Goal: Ask a question: Seek information or help from site administrators or community

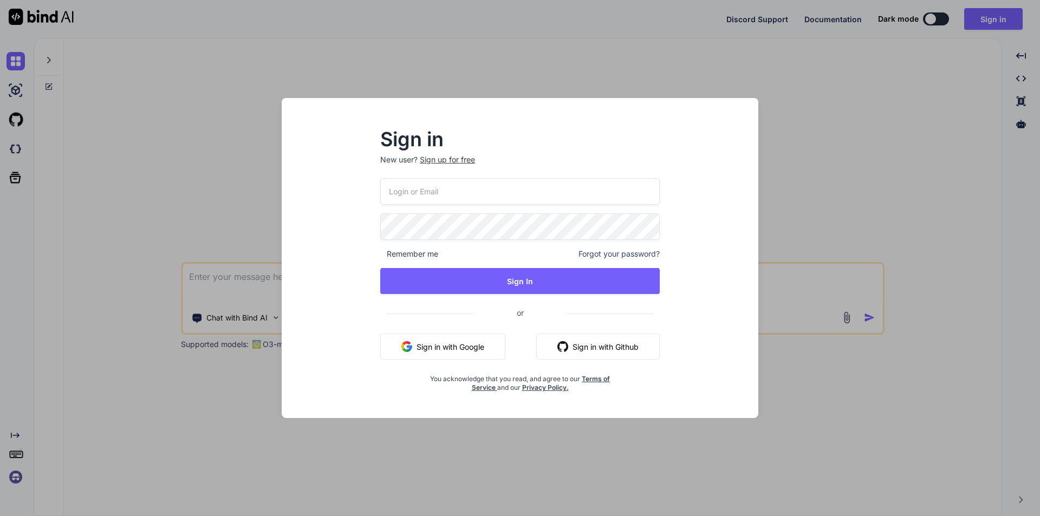
click at [505, 194] on input "email" at bounding box center [519, 191] width 279 height 27
type input "fisori8497@mogash.com"
click at [452, 240] on div "fisori8497@mogash.com Remember me Forgot your password? Sign In or Sign in with…" at bounding box center [519, 285] width 279 height 214
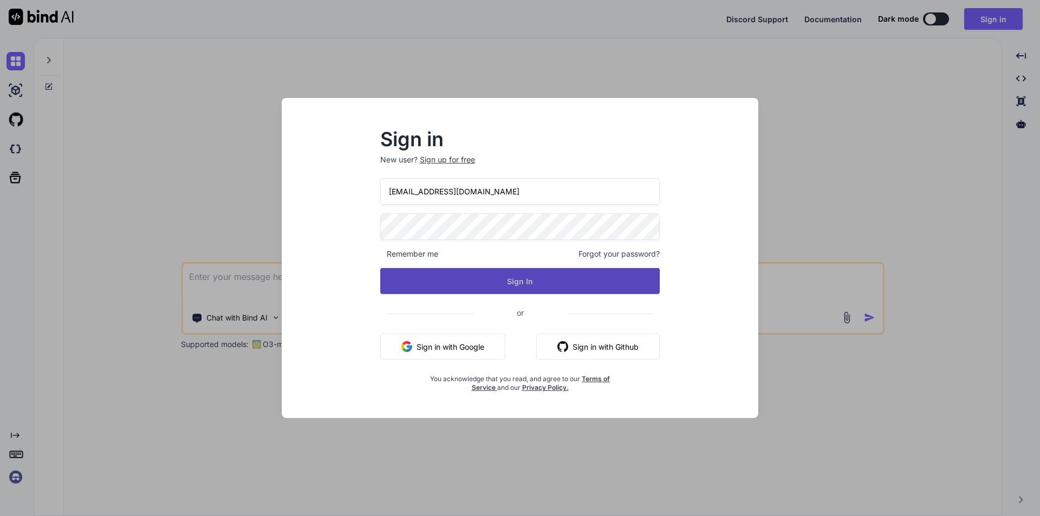
click at [531, 280] on button "Sign In" at bounding box center [519, 281] width 279 height 26
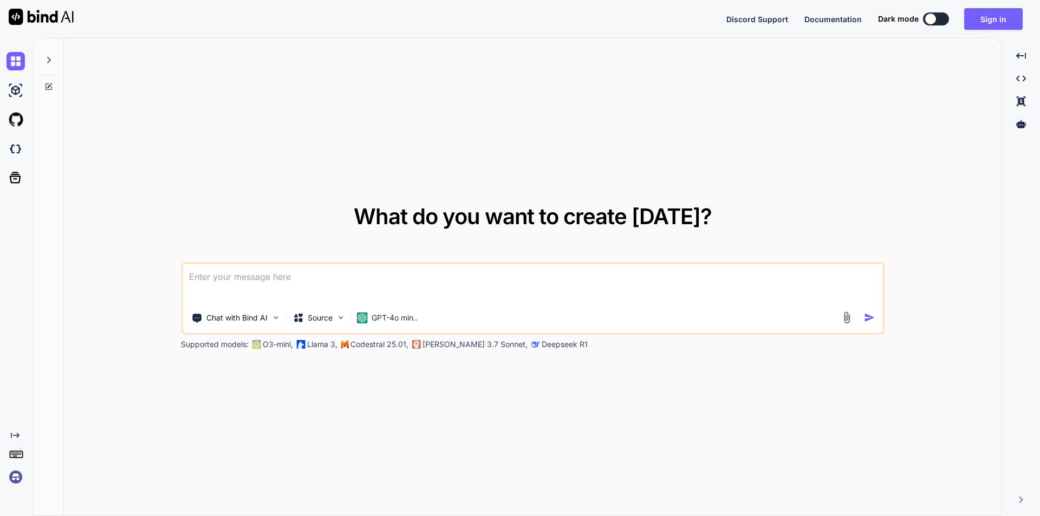
click at [272, 278] on textarea at bounding box center [533, 284] width 700 height 40
click at [233, 271] on textarea at bounding box center [533, 284] width 700 height 40
paste textarea
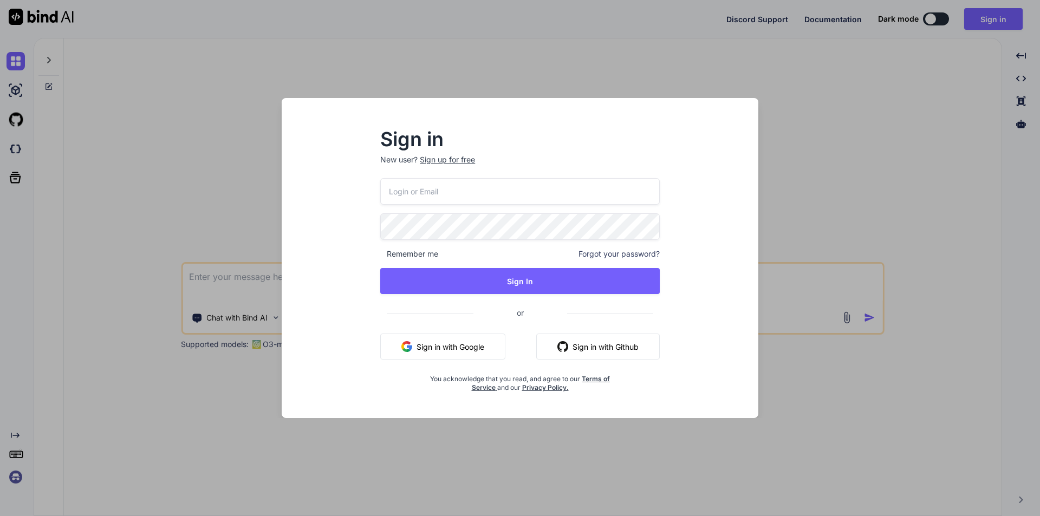
click at [468, 190] on input "email" at bounding box center [519, 191] width 279 height 27
type input "fir"
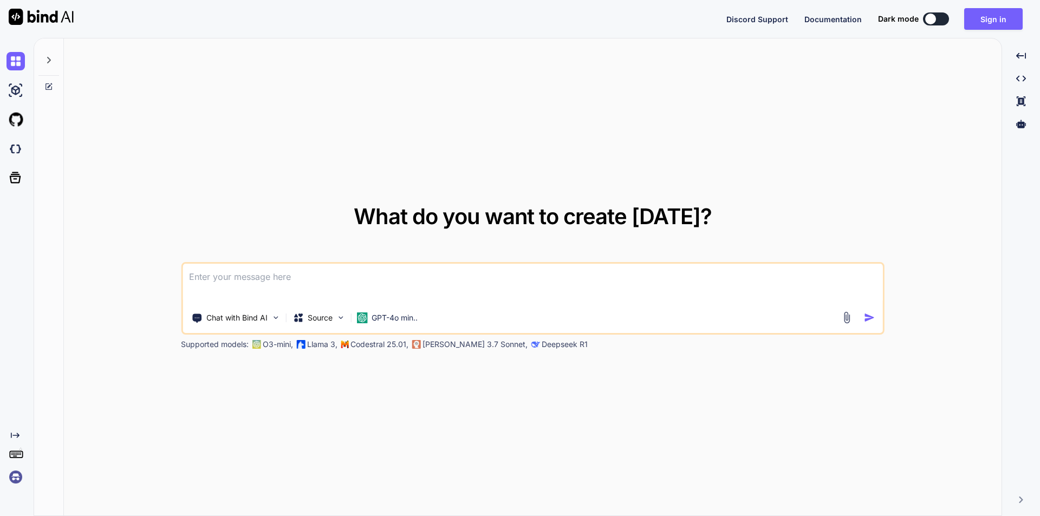
click at [405, 271] on textarea at bounding box center [533, 284] width 700 height 40
click at [291, 277] on textarea at bounding box center [533, 284] width 700 height 40
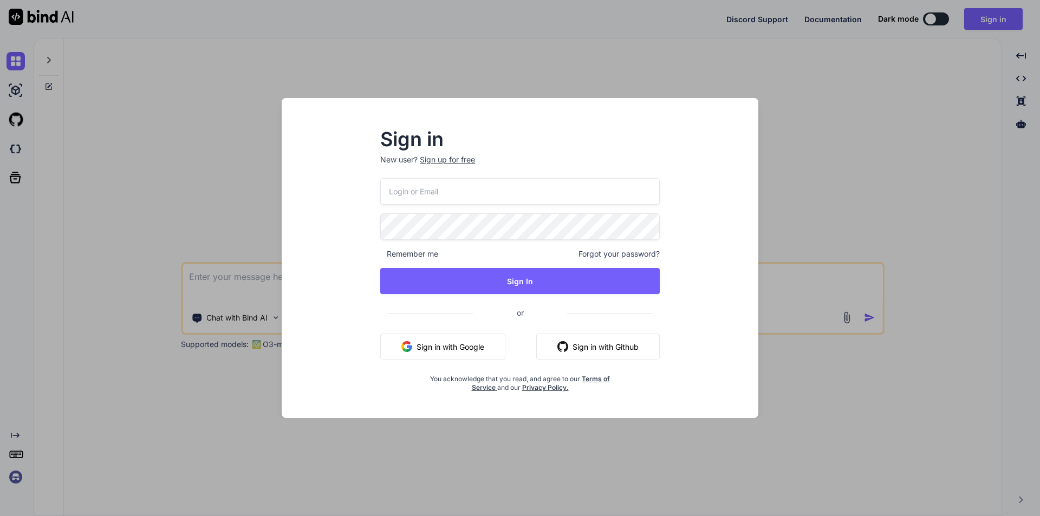
click at [464, 187] on input "email" at bounding box center [519, 191] width 279 height 27
type input "[EMAIL_ADDRESS][DOMAIN_NAME]"
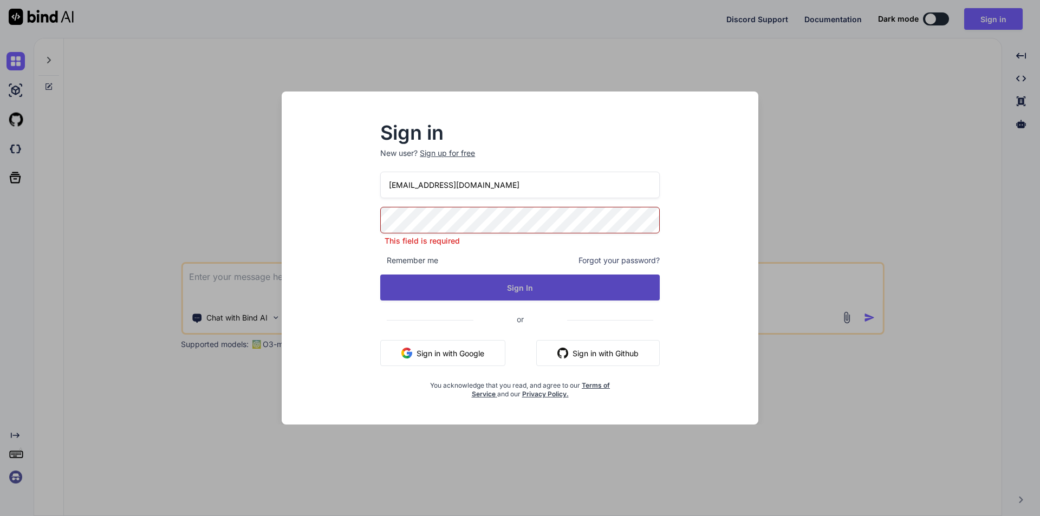
click at [536, 294] on div "[EMAIL_ADDRESS][DOMAIN_NAME] This field is required Remember me Forgot your pas…" at bounding box center [519, 285] width 279 height 227
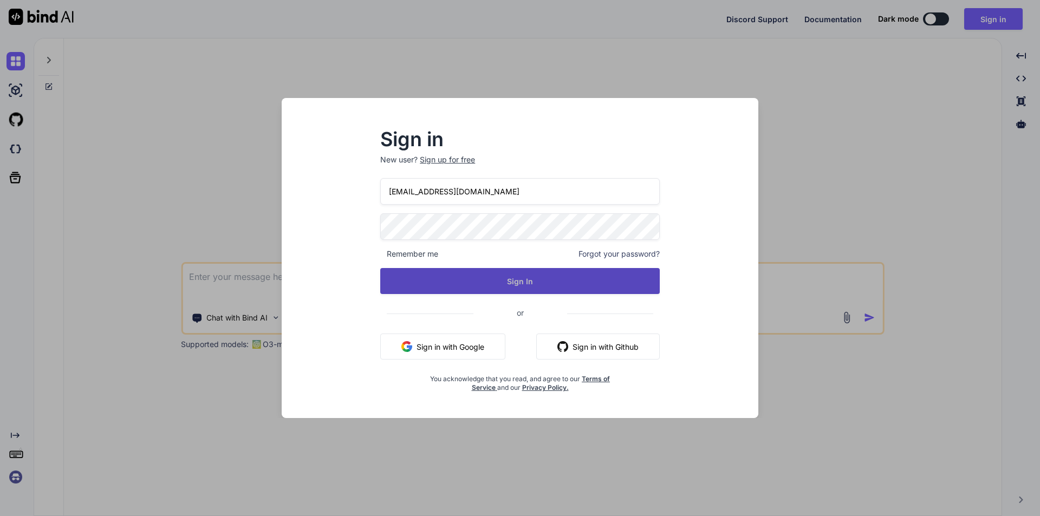
click at [522, 289] on button "Sign In" at bounding box center [519, 281] width 279 height 26
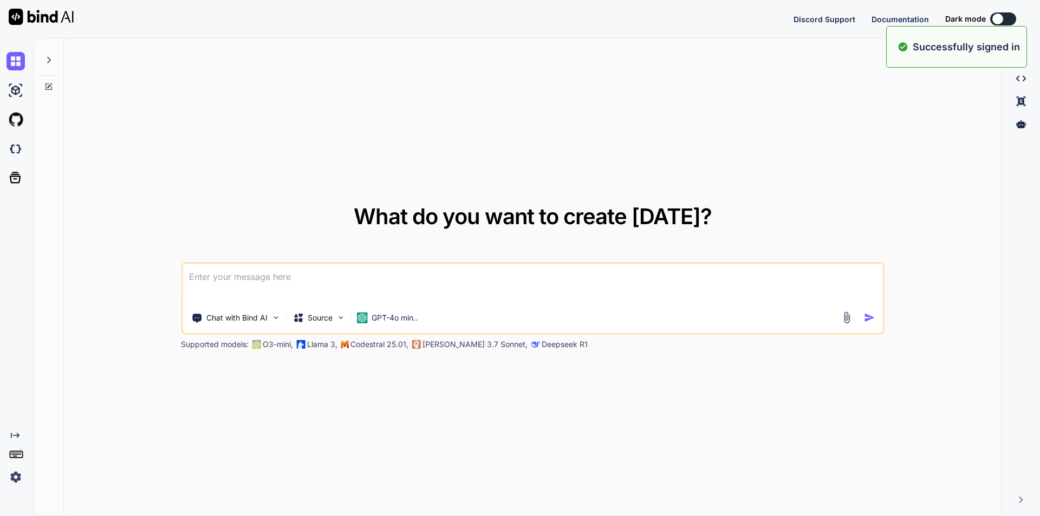
type textarea "x"
click at [344, 273] on textarea at bounding box center [533, 284] width 700 height 40
paste textarea "<i class="fa-solid fa-square-plus fs-1 " id="expandAll" onclick="expandAllAccor…"
type textarea "<i class="fa-solid fa-square-plus fs-1 " id="expandAll" onclick="expandAllAccor…"
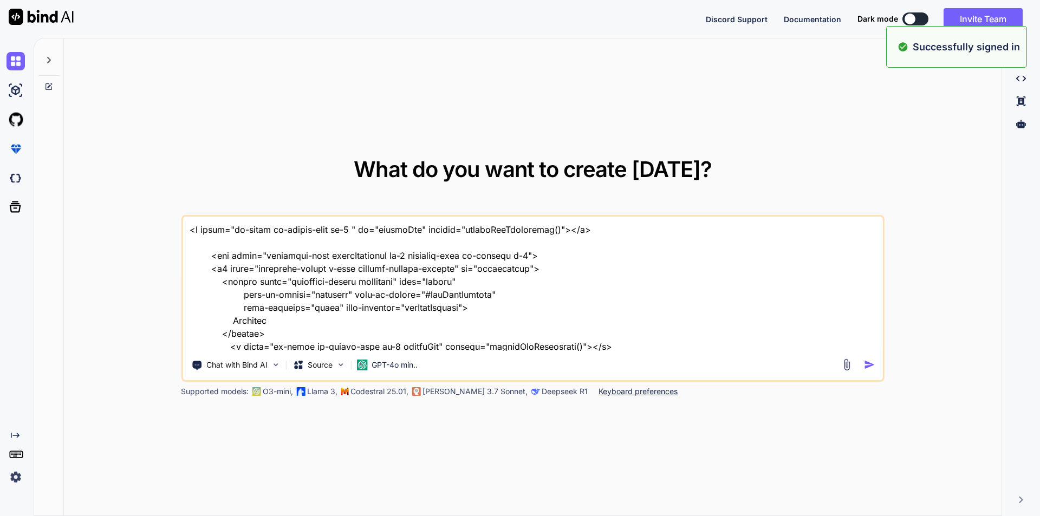
scroll to position [3160, 0]
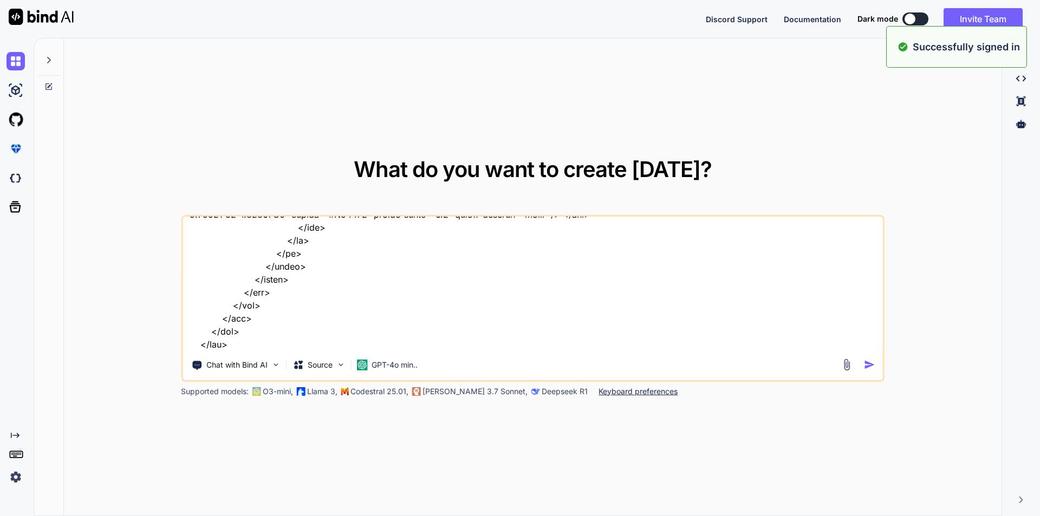
type textarea "x"
paste textarea "// Assuming you have multiple accordion items with a common class 'accordion-it…"
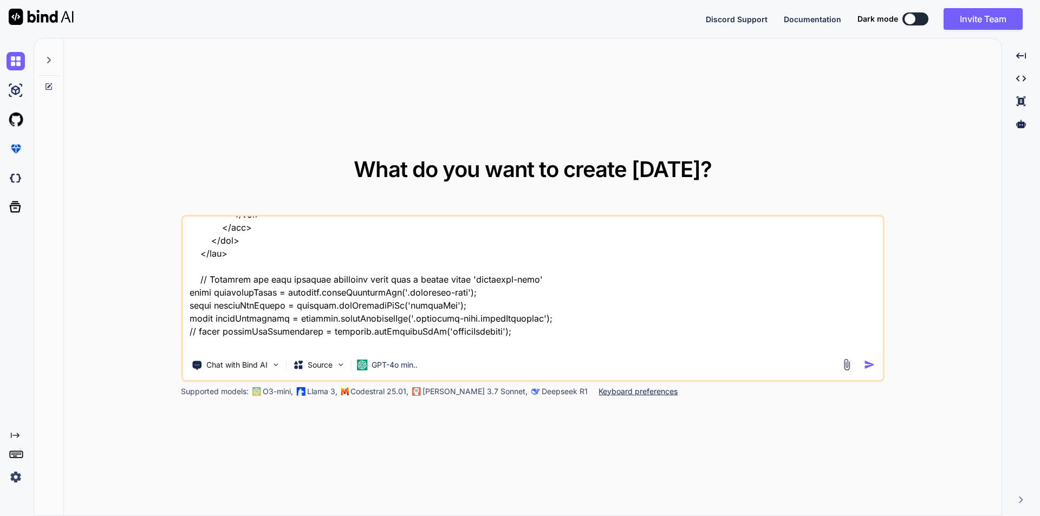
scroll to position [3201, 0]
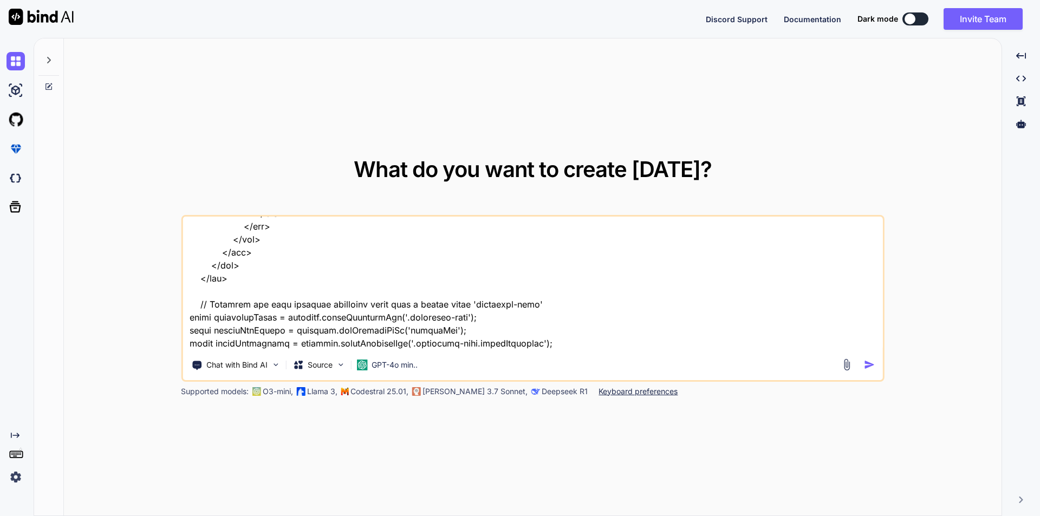
drag, startPoint x: 472, startPoint y: 348, endPoint x: 180, endPoint y: 303, distance: 295.4
click at [180, 303] on div "What do you want to create [DATE]? Chat with Bind AI Source GPT-4o min.. Suppor…" at bounding box center [532, 277] width 937 height 478
click at [193, 309] on textarea at bounding box center [533, 284] width 700 height 134
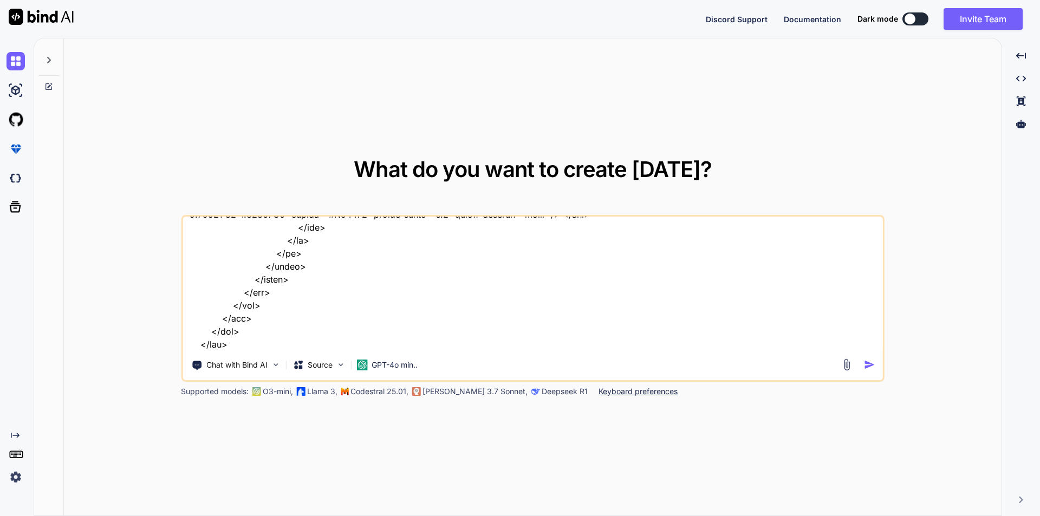
scroll to position [3161, 0]
paste textarea "<script> // Assuming you have multiple accordion items with a common class 'acc…"
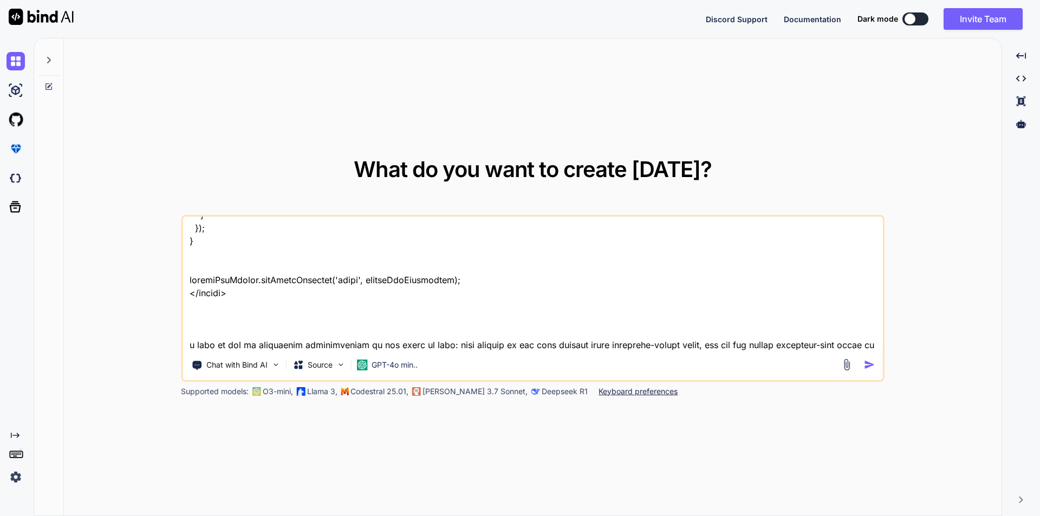
scroll to position [3498, 0]
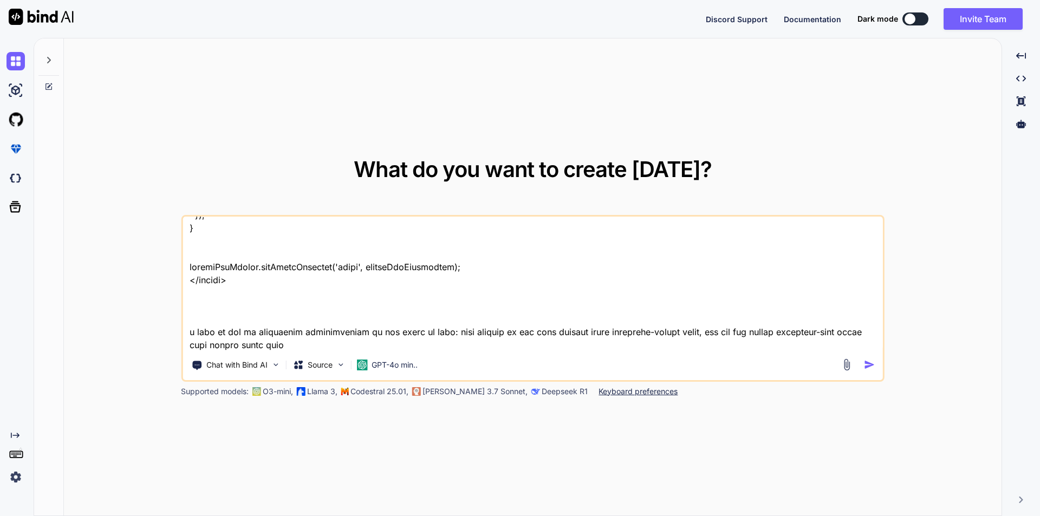
click at [305, 346] on textarea at bounding box center [533, 284] width 700 height 134
paste textarea "expandAllAccordions"
paste textarea "expandAll"
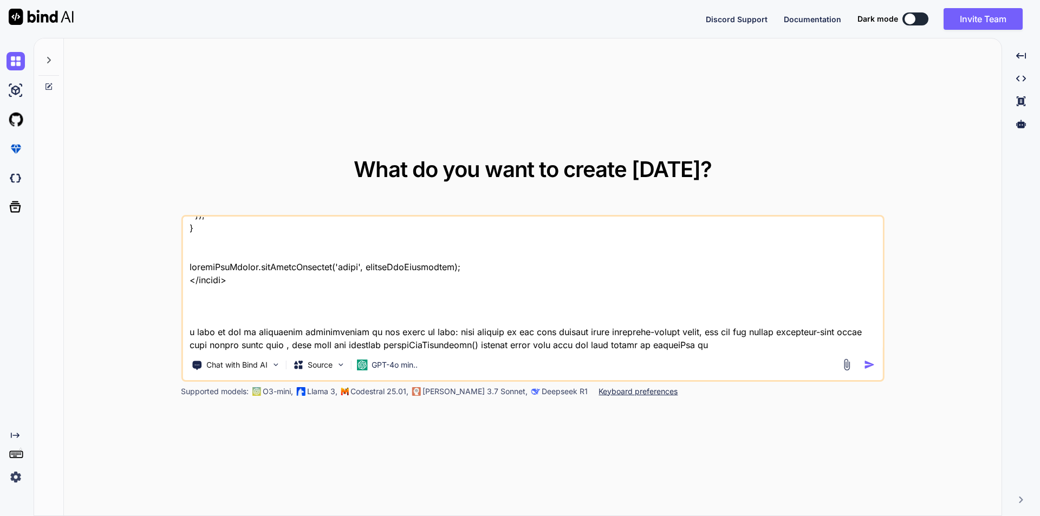
type textarea "<i class="fa-solid fa-square-plus fs-1 " id="expandAll" onclick="expandAllAccor…"
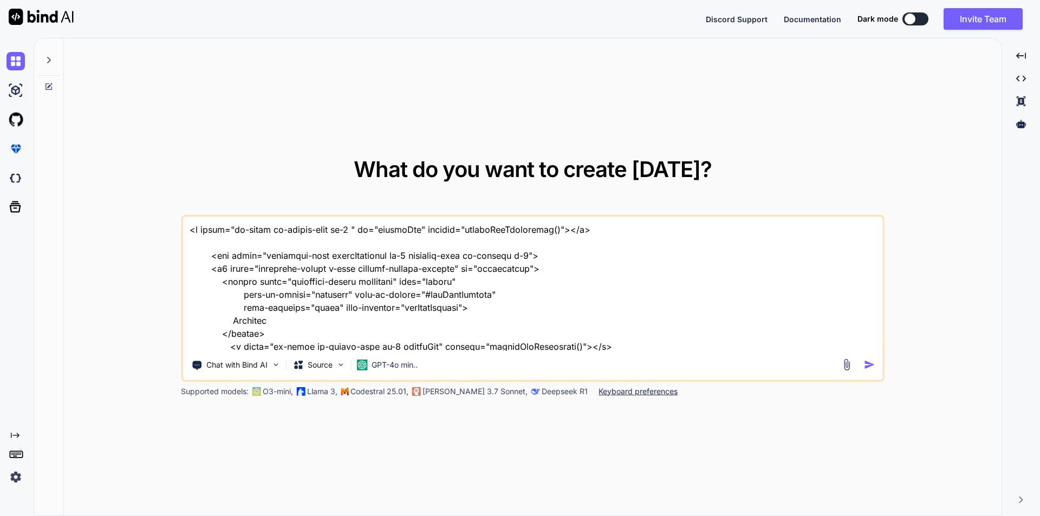
type textarea "<i class="fa-solid fa-square-plus fs-1 " id="expandAll" onclick="expandAllAccor…"
type textarea "x"
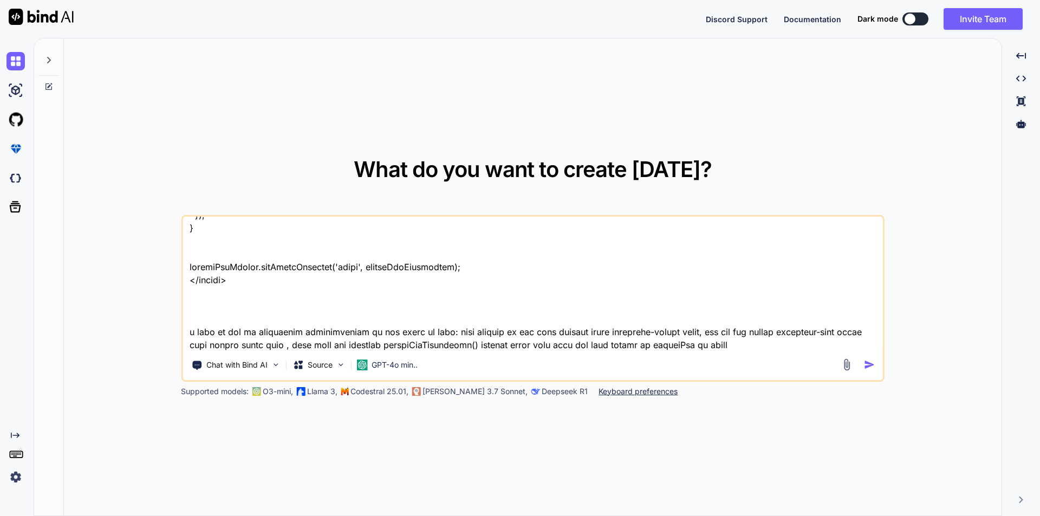
type textarea "<i class="fa-solid fa-square-plus fs-1 " id="expandAll" onclick="expandAllAccor…"
type textarea "x"
type textarea "<i class="fa-solid fa-square-plus fs-1 " id="expandAll" onclick="expandAllAccor…"
type textarea "x"
type textarea "<i class="fa-solid fa-square-plus fs-1 " id="expandAll" onclick="expandAllAccor…"
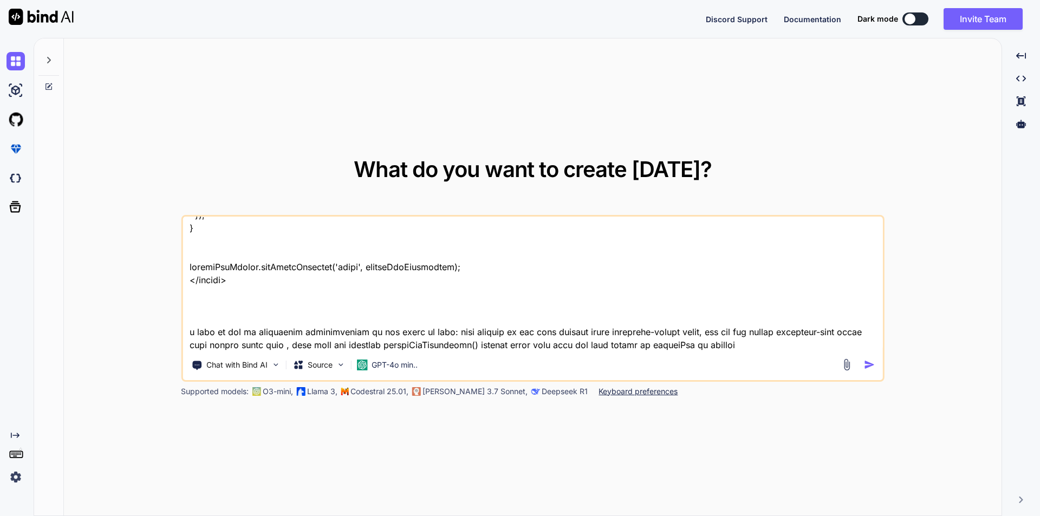
click at [435, 332] on textarea at bounding box center [533, 284] width 700 height 134
type textarea "x"
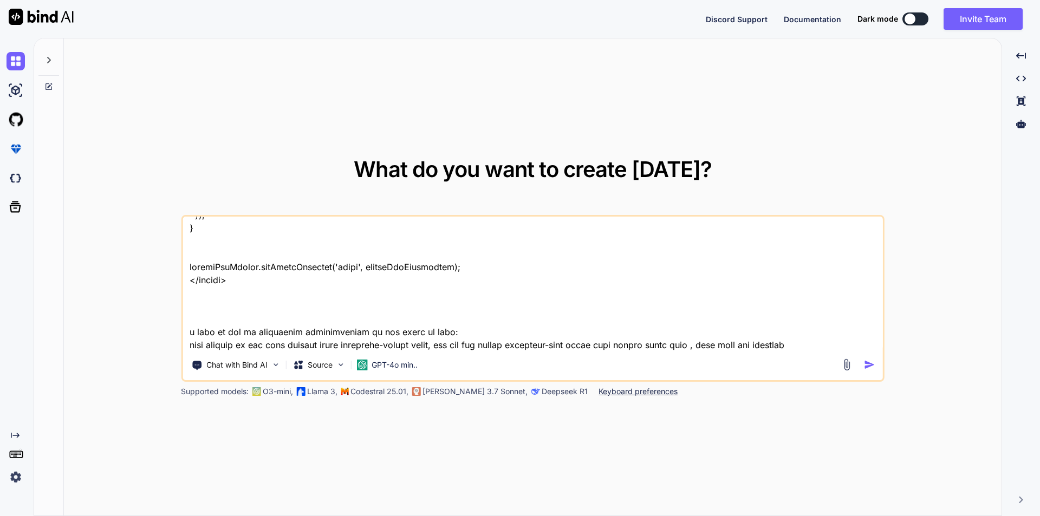
scroll to position [3512, 0]
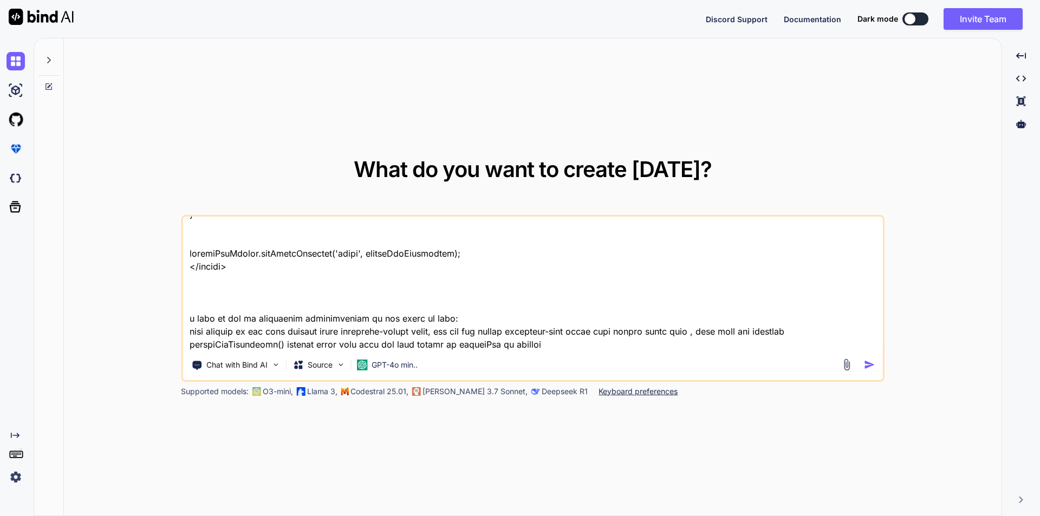
click at [497, 330] on textarea at bounding box center [533, 284] width 700 height 134
type textarea "<i class="fa-solid fa-square-plus fs-1 " id="expandAll" onclick="expandAllAccor…"
type textarea "x"
type textarea "<i class="fa-solid fa-square-plus fs-1 " id="expandAll" onclick="expandAllAccor…"
type textarea "x"
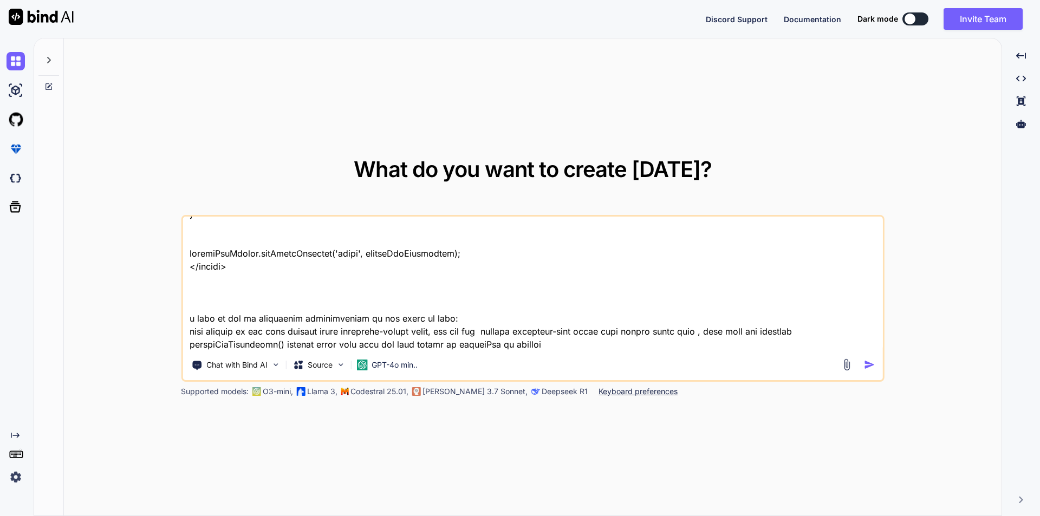
type textarea "<i class="fa-solid fa-square-plus fs-1 " id="expandAll" onclick="expandAllAccor…"
type textarea "x"
type textarea "<i class="fa-solid fa-square-plus fs-1 " id="expandAll" onclick="expandAllAccor…"
type textarea "x"
type textarea "<i class="fa-solid fa-square-plus fs-1 " id="expandAll" onclick="expandAllAccor…"
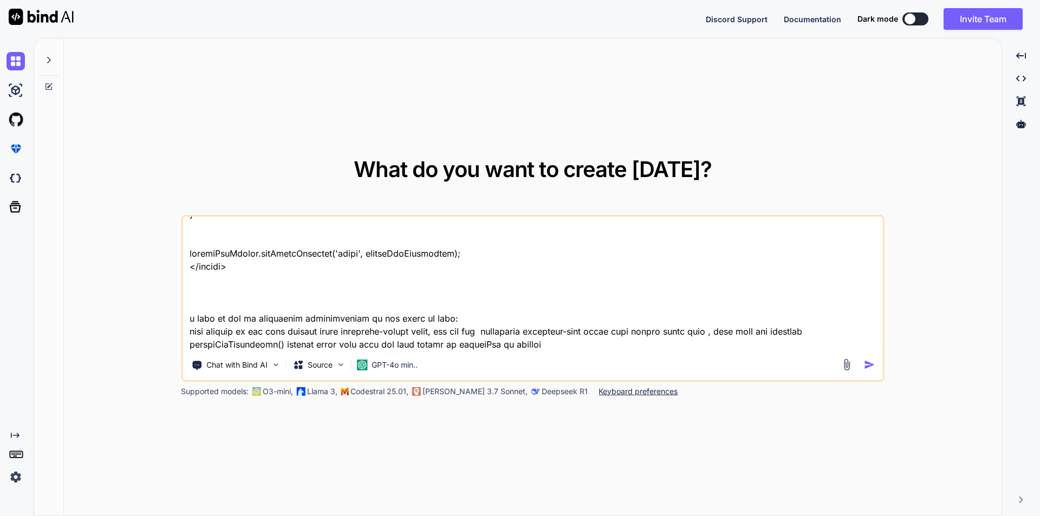
type textarea "x"
type textarea "<i class="fa-solid fa-square-plus fs-1 " id="expandAll" onclick="expandAllAccor…"
type textarea "x"
type textarea "<i class="fa-solid fa-square-plus fs-1 " id="expandAll" onclick="expandAllAccor…"
type textarea "x"
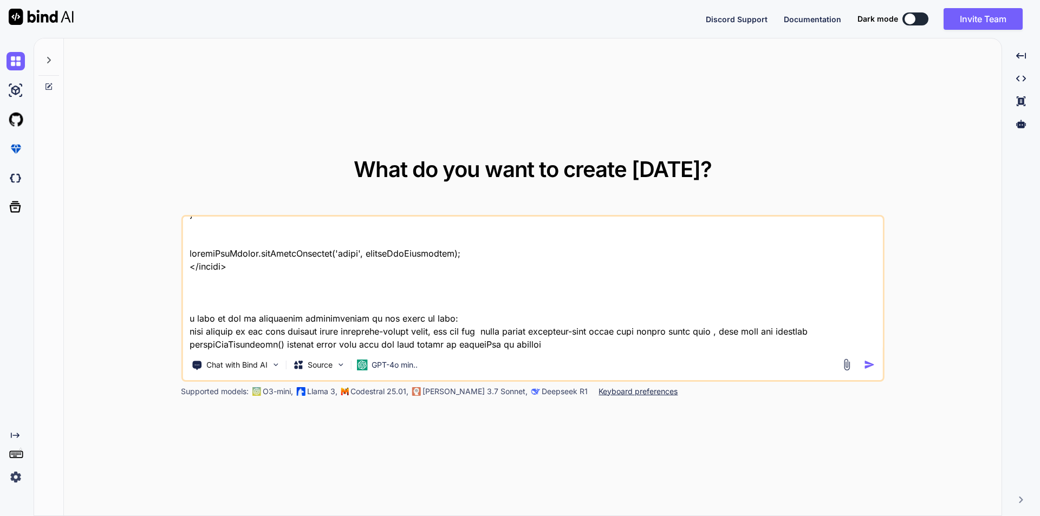
type textarea "<i class="fa-solid fa-square-plus fs-1 " id="expandAll" onclick="expandAllAccor…"
type textarea "x"
type textarea "<i class="fa-solid fa-square-plus fs-1 " id="expandAll" onclick="expandAllAccor…"
type textarea "x"
type textarea "<i class="fa-solid fa-square-plus fs-1 " id="expandAll" onclick="expandAllAccor…"
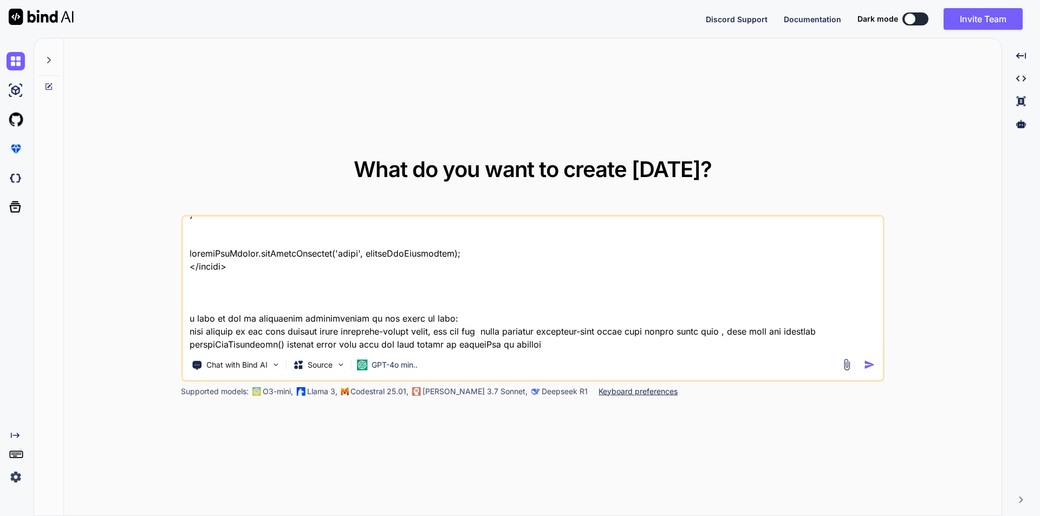
type textarea "x"
type textarea "<i class="fa-solid fa-square-plus fs-1 " id="expandAll" onclick="expandAllAccor…"
type textarea "x"
type textarea "<i class="fa-solid fa-square-plus fs-1 " id="expandAll" onclick="expandAllAccor…"
type textarea "x"
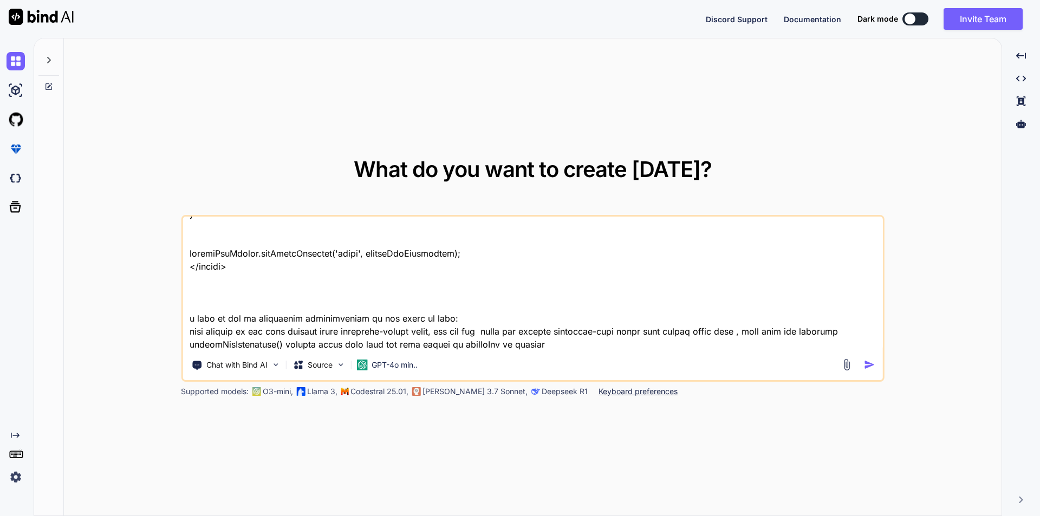
type textarea "<i class="fa-solid fa-square-plus fs-1 " id="expandAll" onclick="expandAllAccor…"
type textarea "x"
type textarea "<i class="fa-solid fa-square-plus fs-1 " id="expandAll" onclick="expandAllAccor…"
type textarea "x"
type textarea "<i class="fa-solid fa-square-plus fs-1 " id="expandAll" onclick="expandAllAccor…"
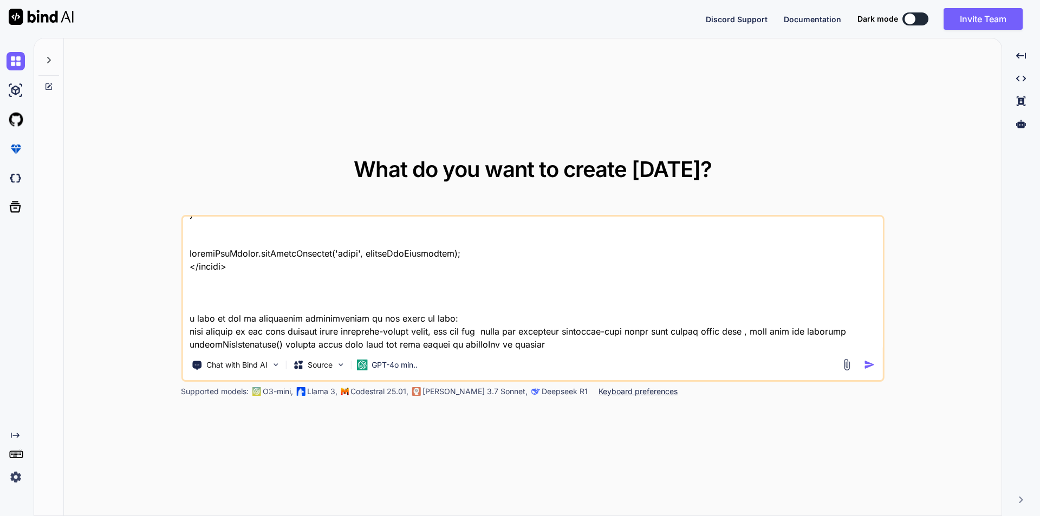
type textarea "x"
type textarea "<i class="fa-solid fa-square-plus fs-1 " id="expandAll" onclick="expandAllAccor…"
type textarea "x"
type textarea "<i class="fa-solid fa-square-plus fs-1 " id="expandAll" onclick="expandAllAccor…"
type textarea "x"
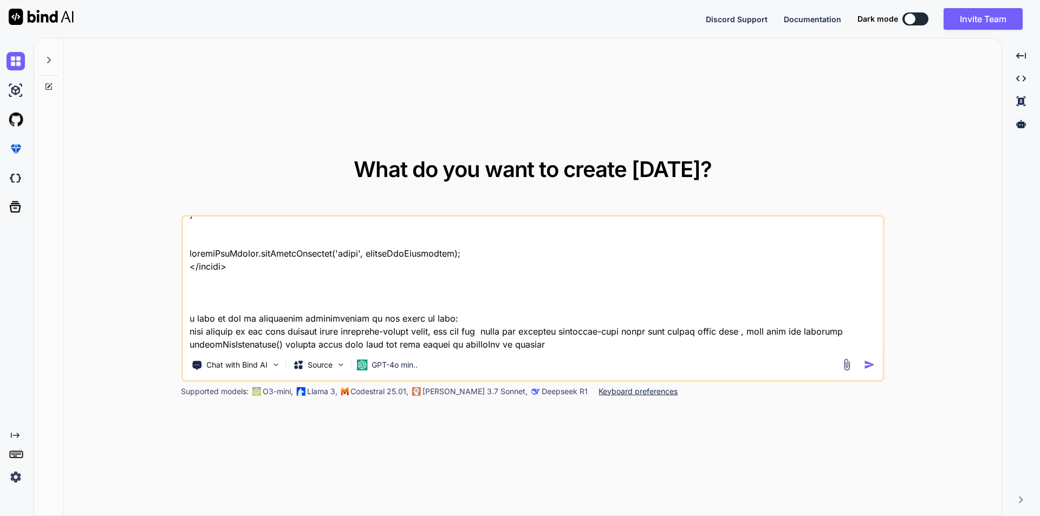
type textarea "<i class="fa-solid fa-square-plus fs-1 " id="expandAll" onclick="expandAllAccor…"
type textarea "x"
type textarea "<i class="fa-solid fa-square-plus fs-1 " id="expandAll" onclick="expandAllAccor…"
type textarea "x"
type textarea "<i class="fa-solid fa-square-plus fs-1 " id="expandAll" onclick="expandAllAccor…"
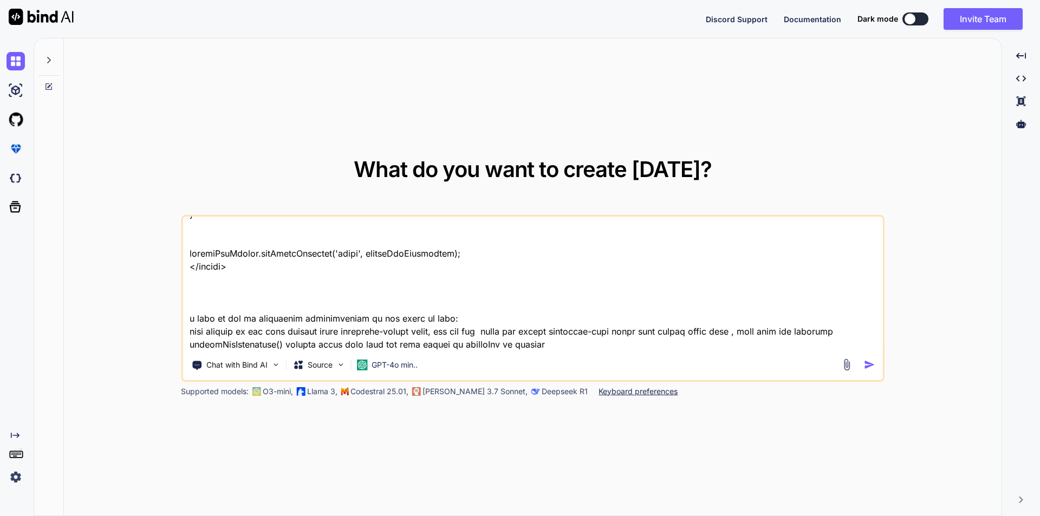
type textarea "x"
type textarea "<i class="fa-solid fa-square-plus fs-1 " id="expandAll" onclick="expandAllAccor…"
type textarea "x"
type textarea "<i class="fa-solid fa-square-plus fs-1 " id="expandAll" onclick="expandAllAccor…"
type textarea "x"
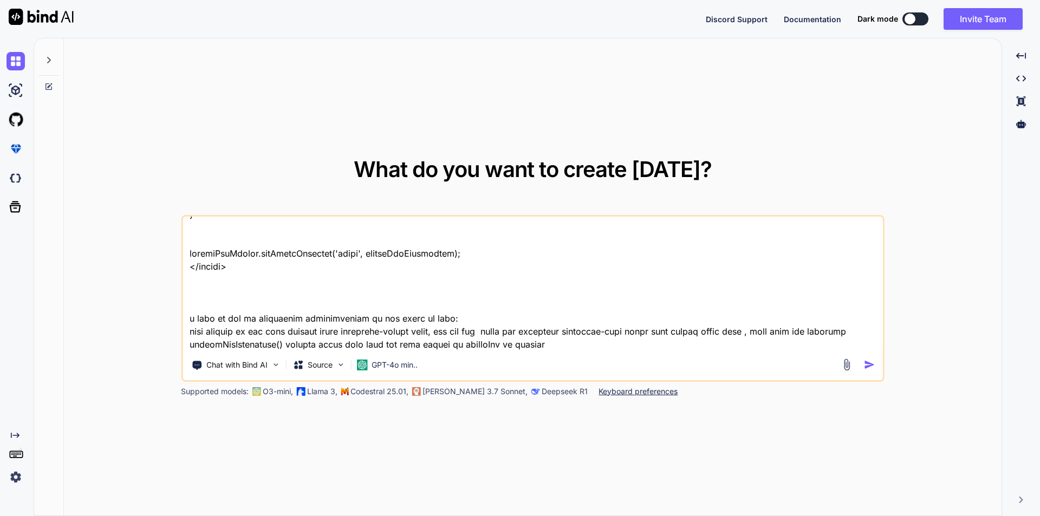
type textarea "<i class="fa-solid fa-square-plus fs-1 " id="expandAll" onclick="expandAllAccor…"
type textarea "x"
type textarea "<i class="fa-solid fa-square-plus fs-1 " id="expandAll" onclick="expandAllAccor…"
type textarea "x"
type textarea "<i class="fa-solid fa-square-plus fs-1 " id="expandAll" onclick="expandAllAccor…"
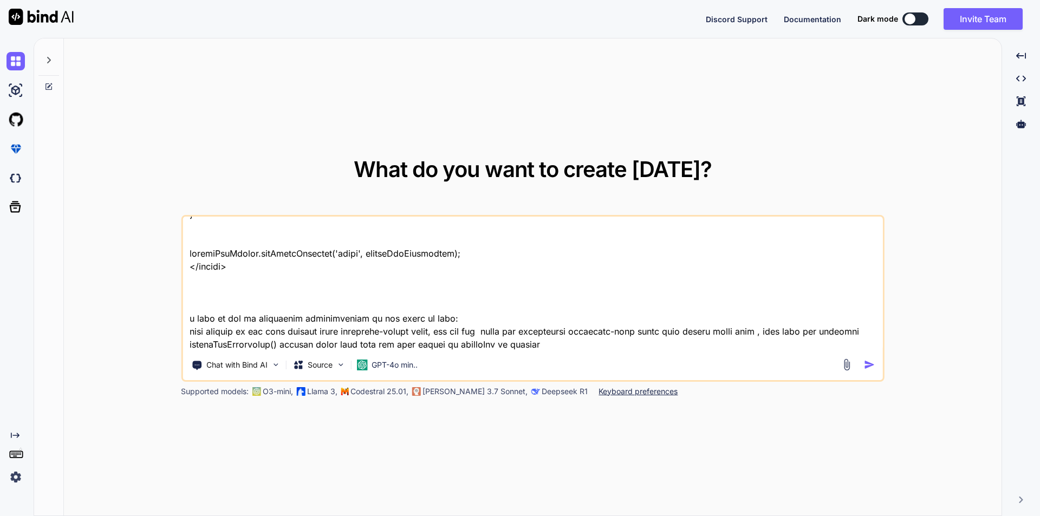
type textarea "x"
type textarea "<i class="fa-solid fa-square-plus fs-1 " id="expandAll" onclick="expandAllAccor…"
type textarea "x"
type textarea "<i class="fa-solid fa-square-plus fs-1 " id="expandAll" onclick="expandAllAccor…"
type textarea "x"
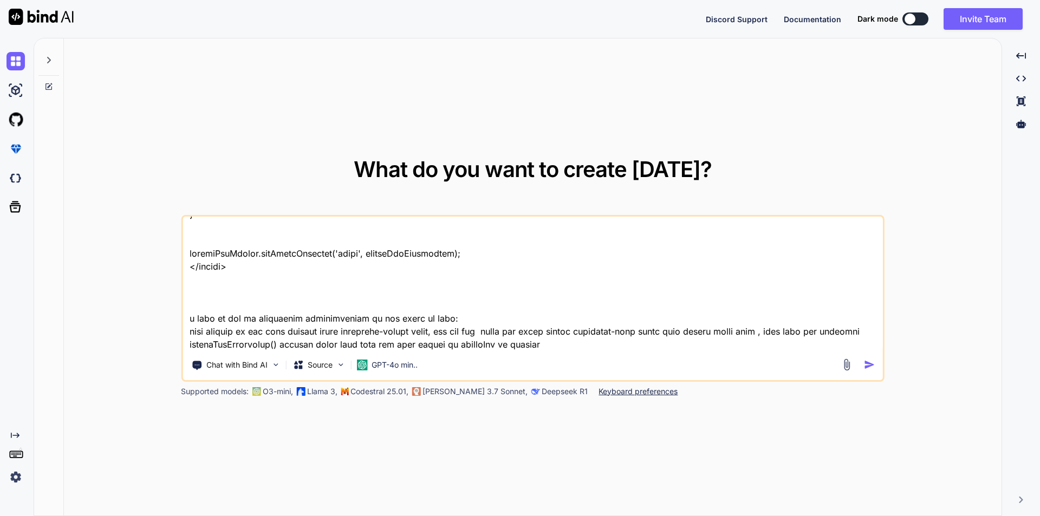
type textarea "<i class="fa-solid fa-square-plus fs-1 " id="expandAll" onclick="expandAllAccor…"
type textarea "x"
type textarea "<i class="fa-solid fa-square-plus fs-1 " id="expandAll" onclick="expandAllAccor…"
type textarea "x"
type textarea "<i class="fa-solid fa-square-plus fs-1 " id="expandAll" onclick="expandAllAccor…"
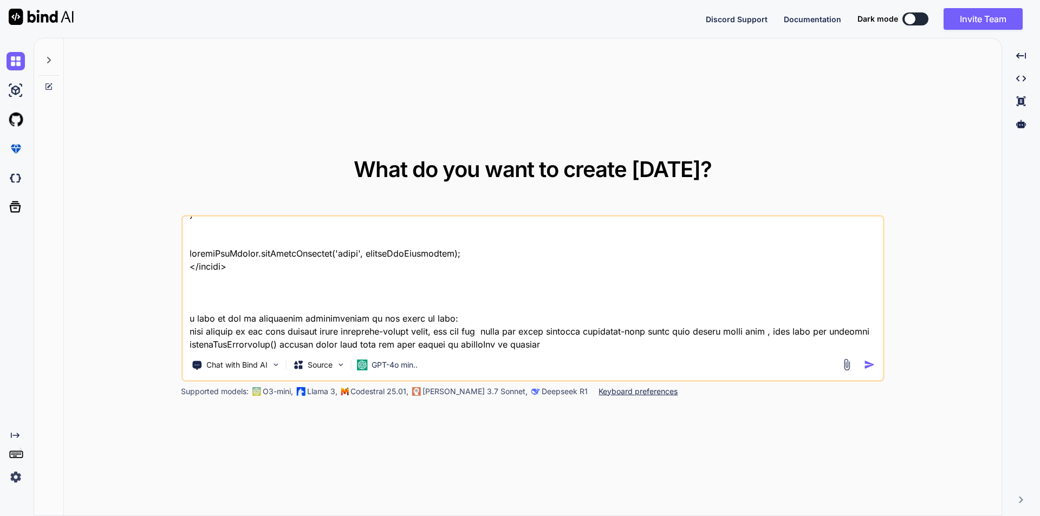
type textarea "x"
type textarea "<i class="fa-solid fa-square-plus fs-1 " id="expandAll" onclick="expandAllAccor…"
type textarea "x"
type textarea "<i class="fa-solid fa-square-plus fs-1 " id="expandAll" onclick="expandAllAccor…"
type textarea "x"
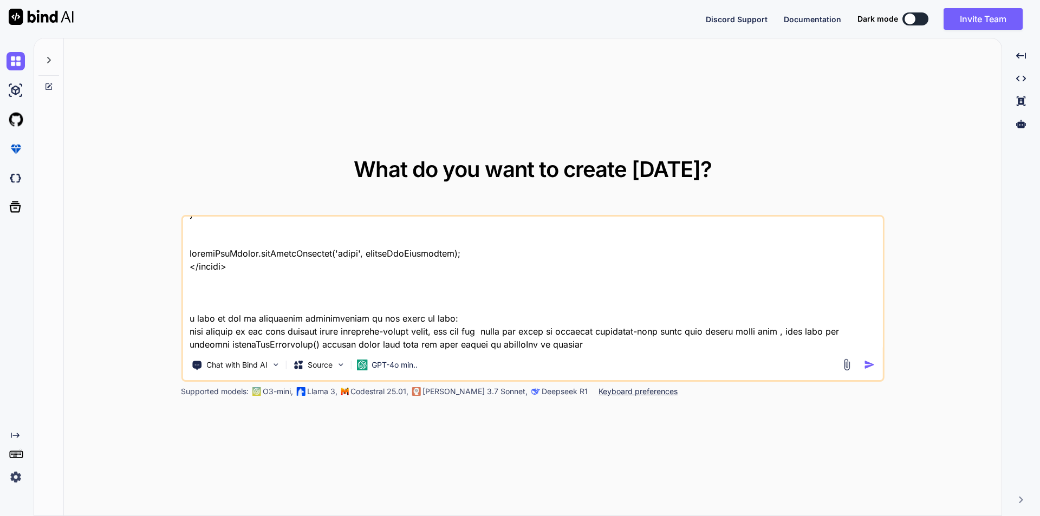
type textarea "<i class="fa-solid fa-square-plus fs-1 " id="expandAll" onclick="expandAllAccor…"
type textarea "x"
type textarea "<i class="fa-solid fa-square-plus fs-1 " id="expandAll" onclick="expandAllAccor…"
type textarea "x"
type textarea "<i class="fa-solid fa-square-plus fs-1 " id="expandAll" onclick="expandAllAccor…"
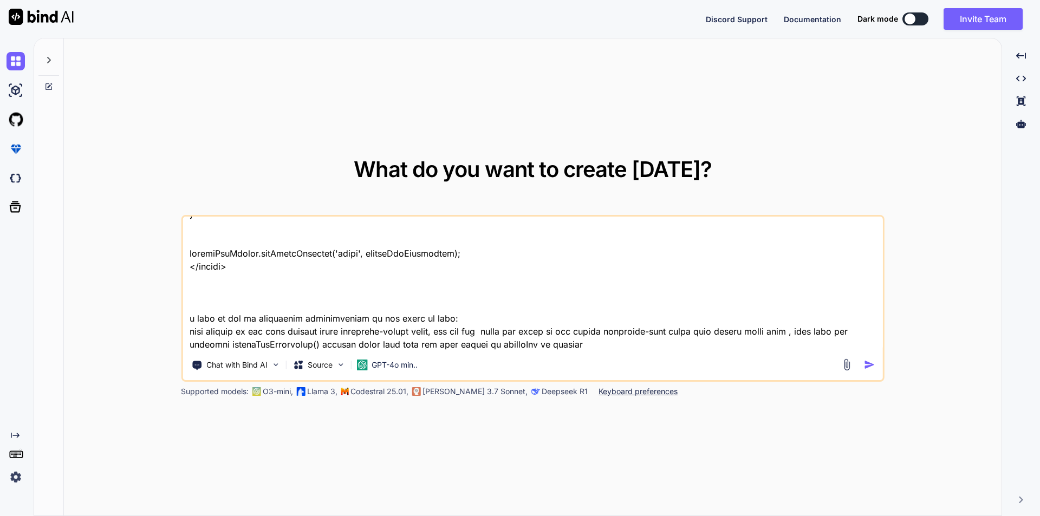
type textarea "x"
type textarea "<i class="fa-solid fa-square-plus fs-1 " id="expandAll" onclick="expandAllAccor…"
type textarea "x"
type textarea "<i class="fa-solid fa-square-plus fs-1 " id="expandAll" onclick="expandAllAccor…"
type textarea "x"
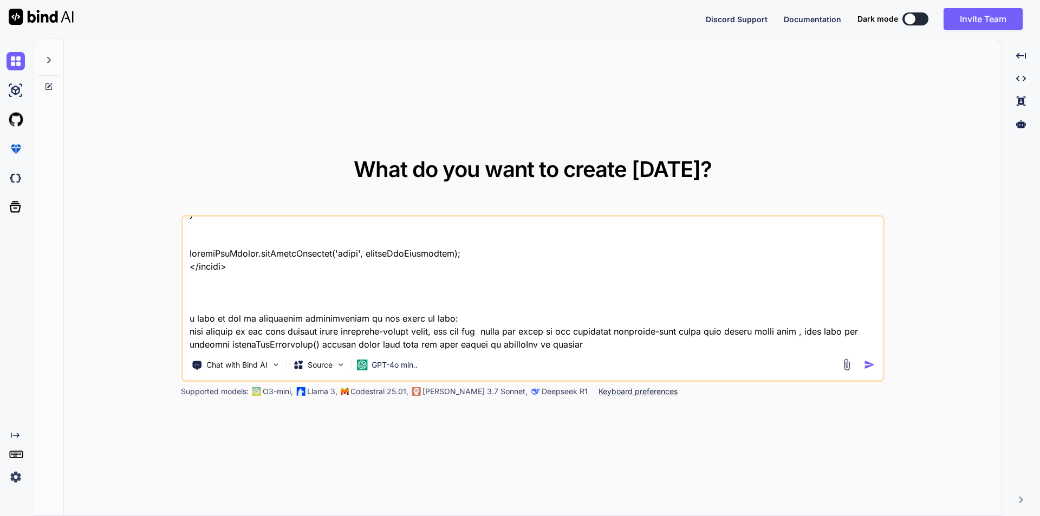
type textarea "<i class="fa-solid fa-square-plus fs-1 " id="expandAll" onclick="expandAllAccor…"
type textarea "x"
type textarea "<i class="fa-solid fa-square-plus fs-1 " id="expandAll" onclick="expandAllAccor…"
type textarea "x"
type textarea "<i class="fa-solid fa-square-plus fs-1 " id="expandAll" onclick="expandAllAccor…"
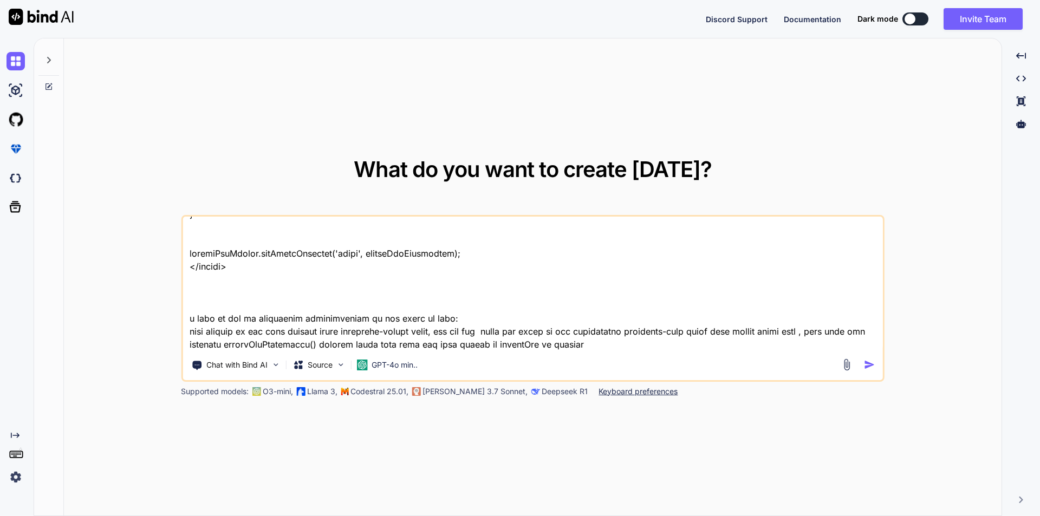
type textarea "x"
type textarea "<i class="fa-solid fa-square-plus fs-1 " id="expandAll" onclick="expandAllAccor…"
type textarea "x"
type textarea "<i class="fa-solid fa-square-plus fs-1 " id="expandAll" onclick="expandAllAccor…"
type textarea "x"
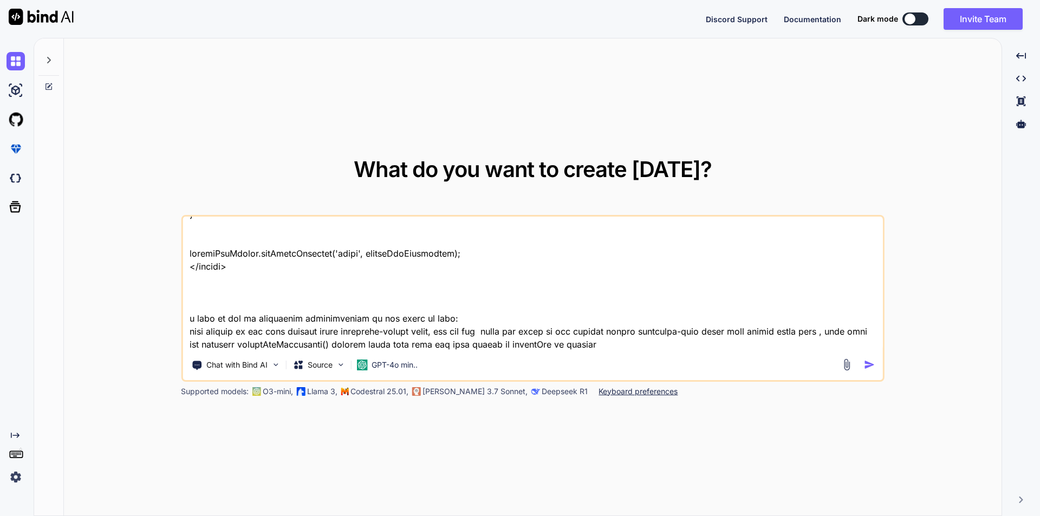
type textarea "<i class="fa-solid fa-square-plus fs-1 " id="expandAll" onclick="expandAllAccor…"
type textarea "x"
type textarea "<i class="fa-solid fa-square-plus fs-1 " id="expandAll" onclick="expandAllAccor…"
type textarea "x"
type textarea "<i class="fa-solid fa-square-plus fs-1 " id="expandAll" onclick="expandAllAccor…"
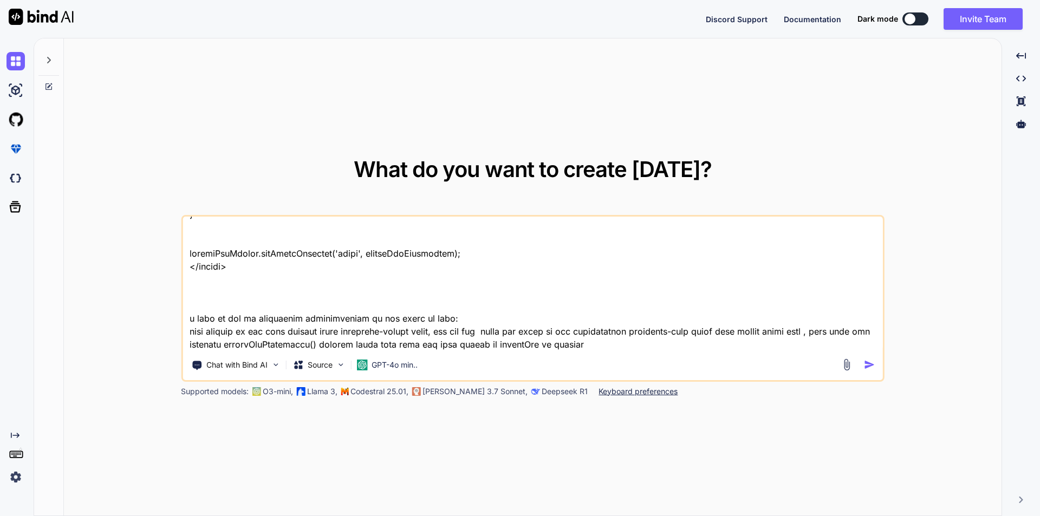
type textarea "x"
type textarea "<i class="fa-solid fa-square-plus fs-1 " id="expandAll" onclick="expandAllAccor…"
type textarea "x"
type textarea "<i class="fa-solid fa-square-plus fs-1 " id="expandAll" onclick="expandAllAccor…"
type textarea "x"
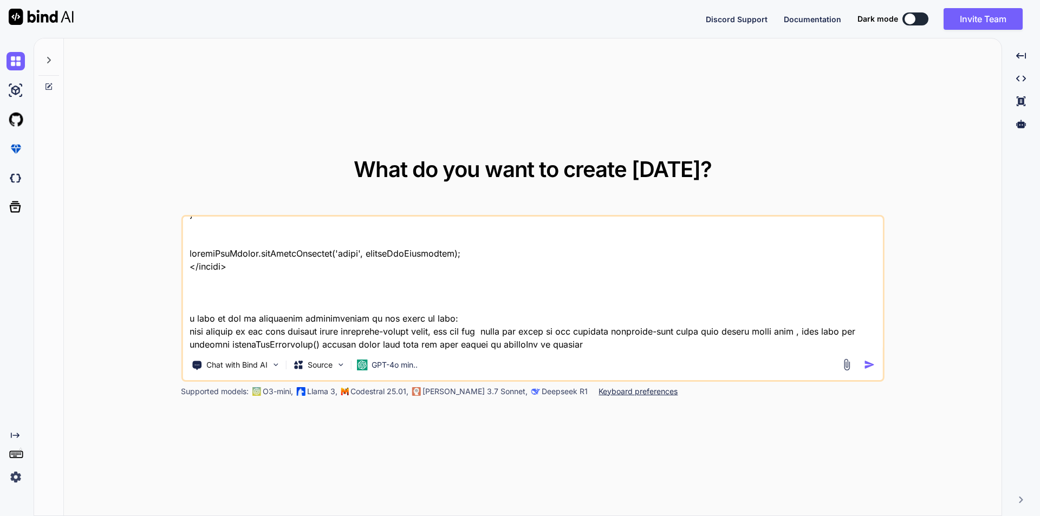
type textarea "<i class="fa-solid fa-square-plus fs-1 " id="expandAll" onclick="expandAllAccor…"
type textarea "x"
type textarea "<i class="fa-solid fa-square-plus fs-1 " id="expandAll" onclick="expandAllAccor…"
type textarea "x"
type textarea "<i class="fa-solid fa-square-plus fs-1 " id="expandAll" onclick="expandAllAccor…"
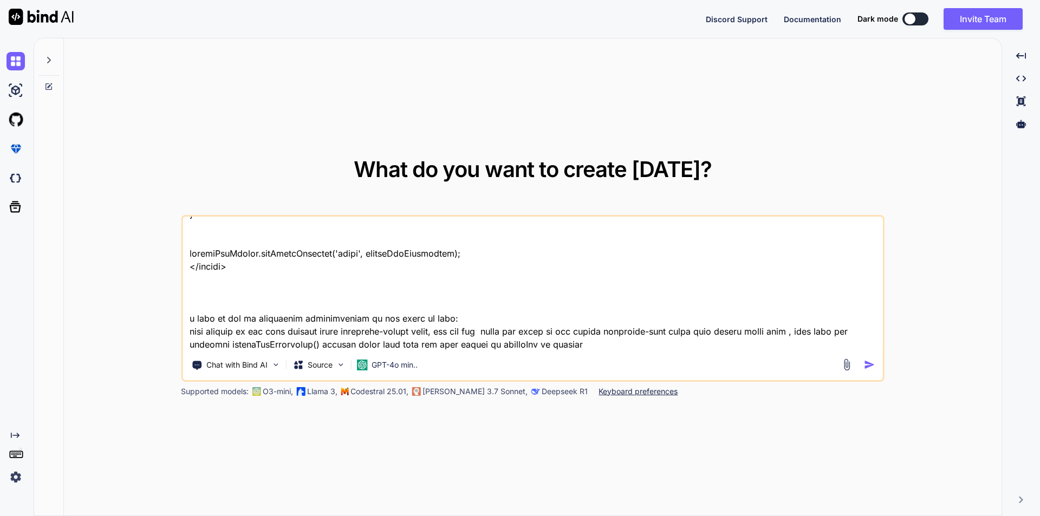
type textarea "x"
type textarea "<i class="fa-solid fa-square-plus fs-1 " id="expandAll" onclick="expandAllAccor…"
type textarea "x"
type textarea "<i class="fa-solid fa-square-plus fs-1 " id="expandAll" onclick="expandAllAccor…"
type textarea "x"
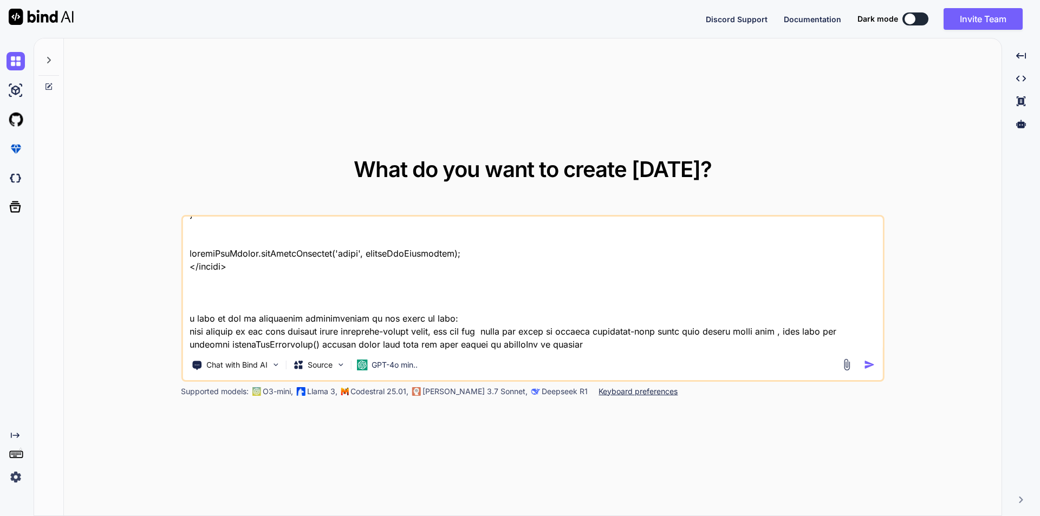
type textarea "<i class="fa-solid fa-square-plus fs-1 " id="expandAll" onclick="expandAllAccor…"
type textarea "x"
type textarea "<i class="fa-solid fa-square-plus fs-1 " id="expandAll" onclick="expandAllAccor…"
type textarea "x"
type textarea "<i class="fa-solid fa-square-plus fs-1 " id="expandAll" onclick="expandAllAccor…"
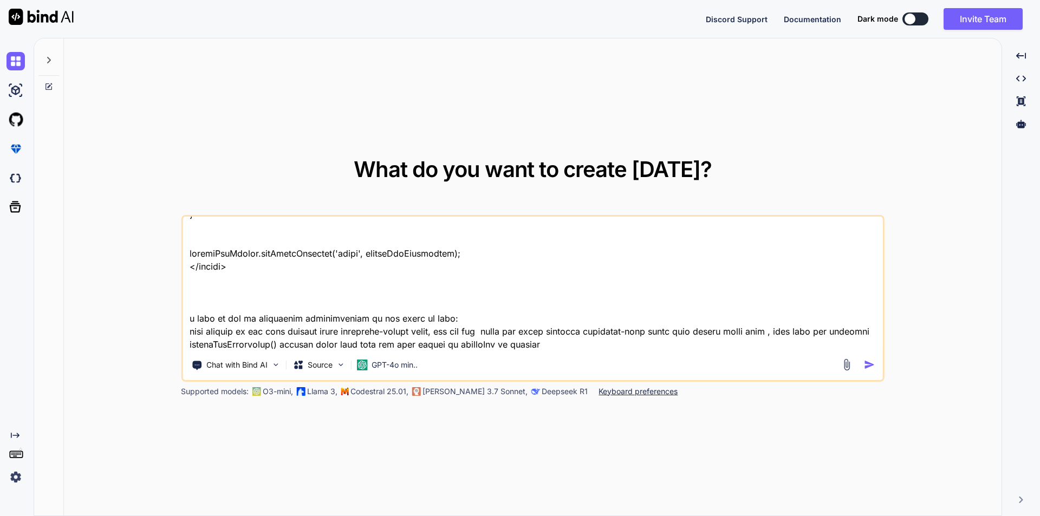
type textarea "x"
type textarea "<i class="fa-solid fa-square-plus fs-1 " id="expandAll" onclick="expandAllAccor…"
type textarea "x"
type textarea "<i class="fa-solid fa-square-plus fs-1 " id="expandAll" onclick="expandAllAccor…"
type textarea "x"
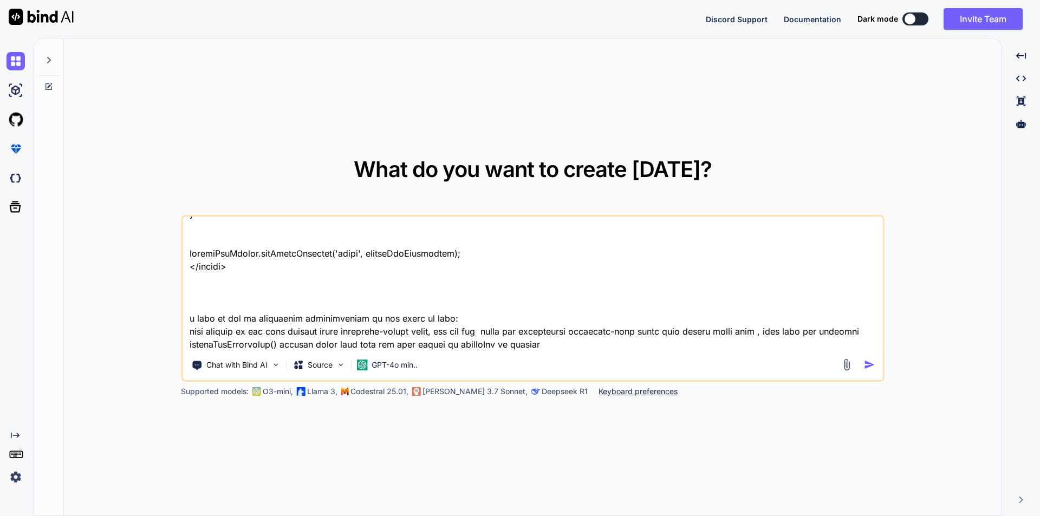
type textarea "<i class="fa-solid fa-square-plus fs-1 " id="expandAll" onclick="expandAllAccor…"
type textarea "x"
type textarea "<i class="fa-solid fa-square-plus fs-1 " id="expandAll" onclick="expandAllAccor…"
type textarea "x"
type textarea "<i class="fa-solid fa-square-plus fs-1 " id="expandAll" onclick="expandAllAccor…"
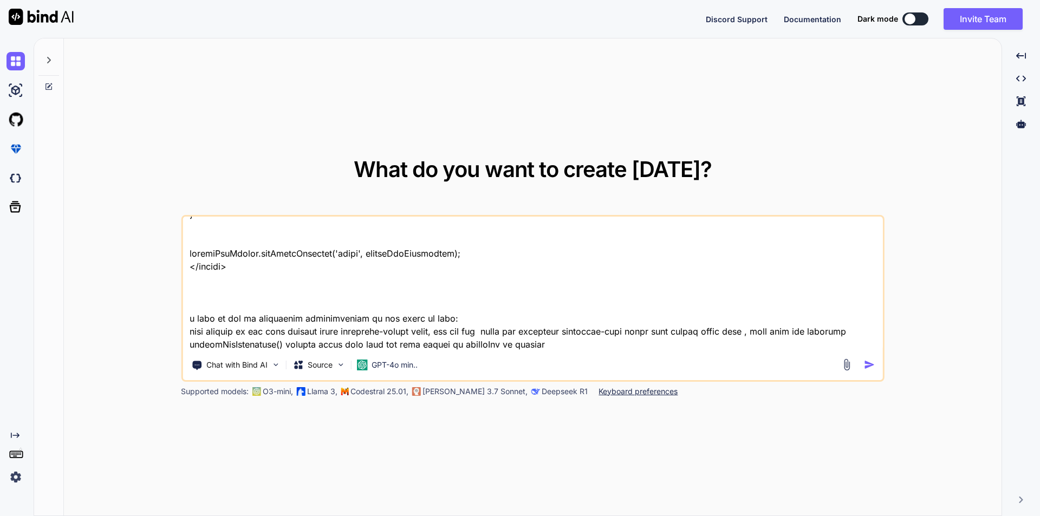
type textarea "x"
type textarea "<i class="fa-solid fa-square-plus fs-1 " id="expandAll" onclick="expandAllAccor…"
type textarea "x"
type textarea "<i class="fa-solid fa-square-plus fs-1 " id="expandAll" onclick="expandAllAccor…"
type textarea "x"
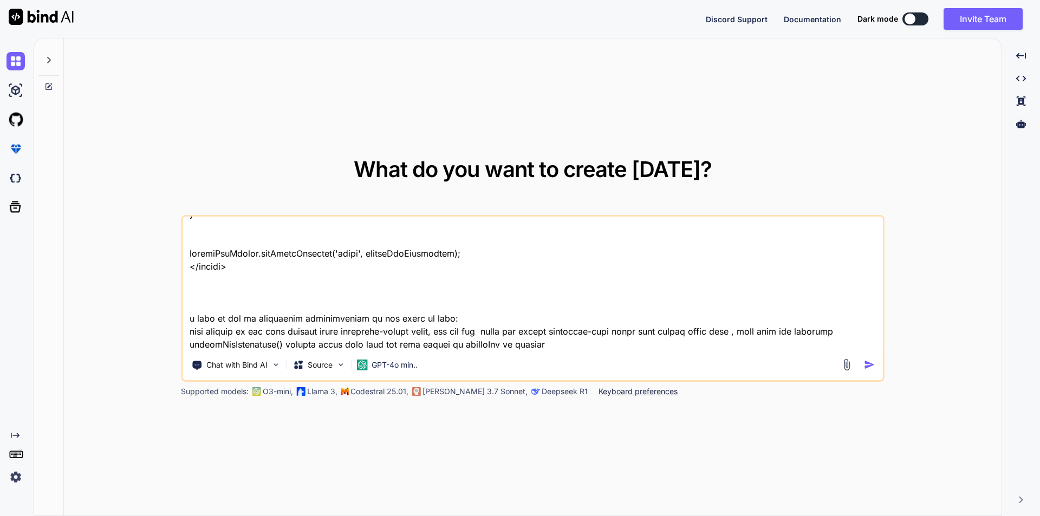
type textarea "<i class="fa-solid fa-square-plus fs-1 " id="expandAll" onclick="expandAllAccor…"
type textarea "x"
type textarea "<i class="fa-solid fa-square-plus fs-1 " id="expandAll" onclick="expandAllAccor…"
type textarea "x"
type textarea "<i class="fa-solid fa-square-plus fs-1 " id="expandAll" onclick="expandAllAccor…"
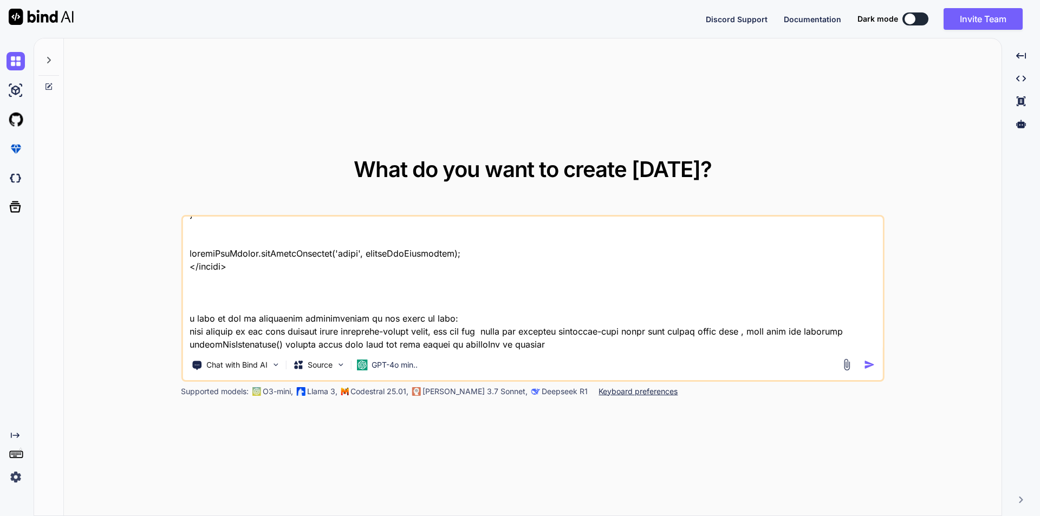
type textarea "x"
type textarea "<i class="fa-solid fa-square-plus fs-1 " id="expandAll" onclick="expandAllAccor…"
type textarea "x"
type textarea "<i class="fa-solid fa-square-plus fs-1 " id="expandAll" onclick="expandAllAccor…"
type textarea "x"
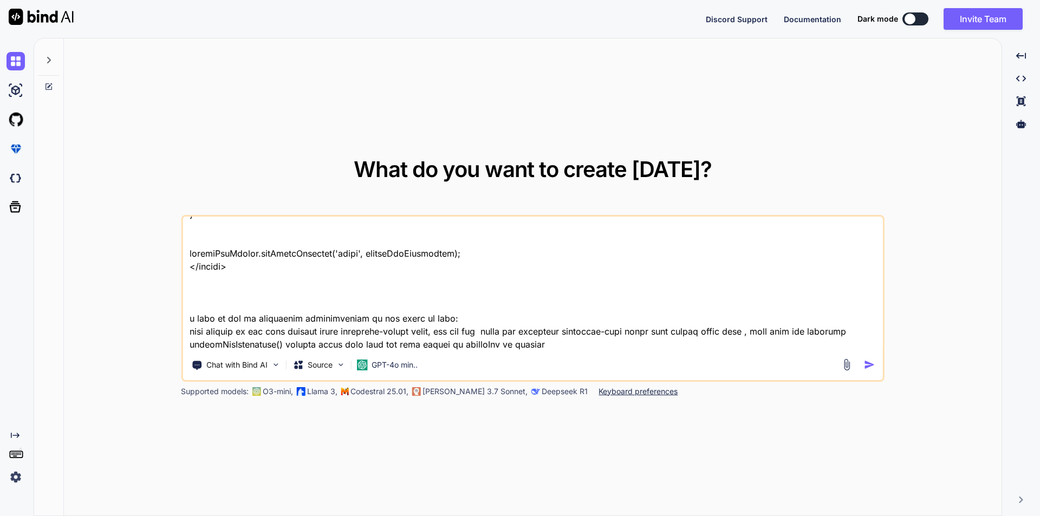
type textarea "<i class="fa-solid fa-square-plus fs-1 " id="expandAll" onclick="expandAllAccor…"
type textarea "x"
type textarea "<i class="fa-solid fa-square-plus fs-1 " id="expandAll" onclick="expandAllAccor…"
type textarea "x"
type textarea "<i class="fa-solid fa-square-plus fs-1 " id="expandAll" onclick="expandAllAccor…"
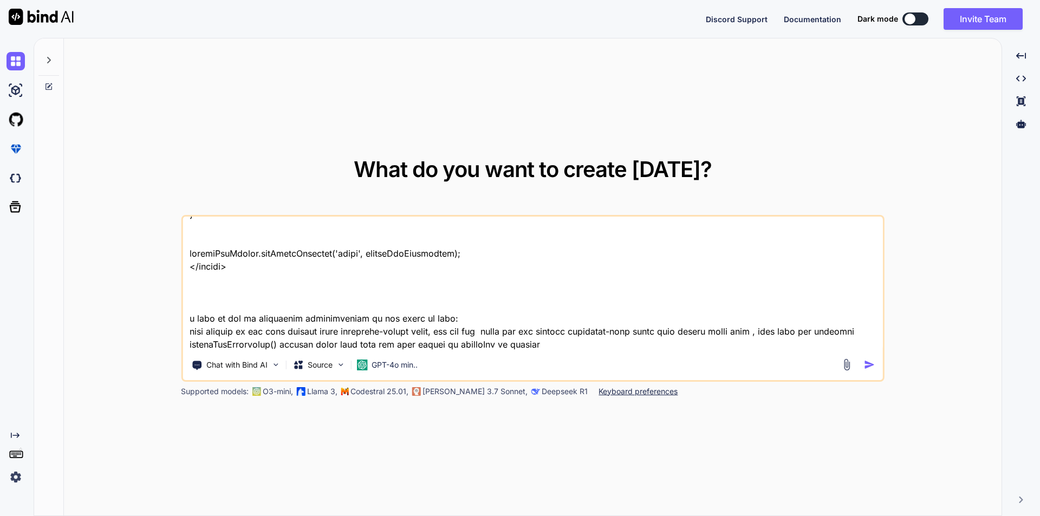
type textarea "x"
type textarea "<i class="fa-solid fa-square-plus fs-1 " id="expandAll" onclick="expandAllAccor…"
type textarea "x"
type textarea "<i class="fa-solid fa-square-plus fs-1 " id="expandAll" onclick="expandAllAccor…"
type textarea "x"
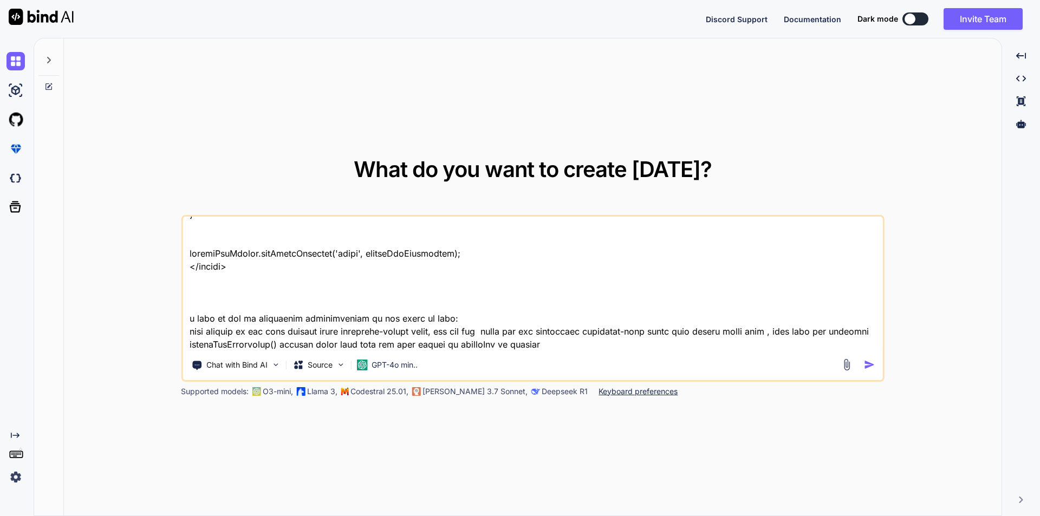
type textarea "<i class="fa-solid fa-square-plus fs-1 " id="expandAll" onclick="expandAllAccor…"
type textarea "x"
type textarea "<i class="fa-solid fa-square-plus fs-1 " id="expandAll" onclick="expandAllAccor…"
type textarea "x"
type textarea "<i class="fa-solid fa-square-plus fs-1 " id="expandAll" onclick="expandAllAccor…"
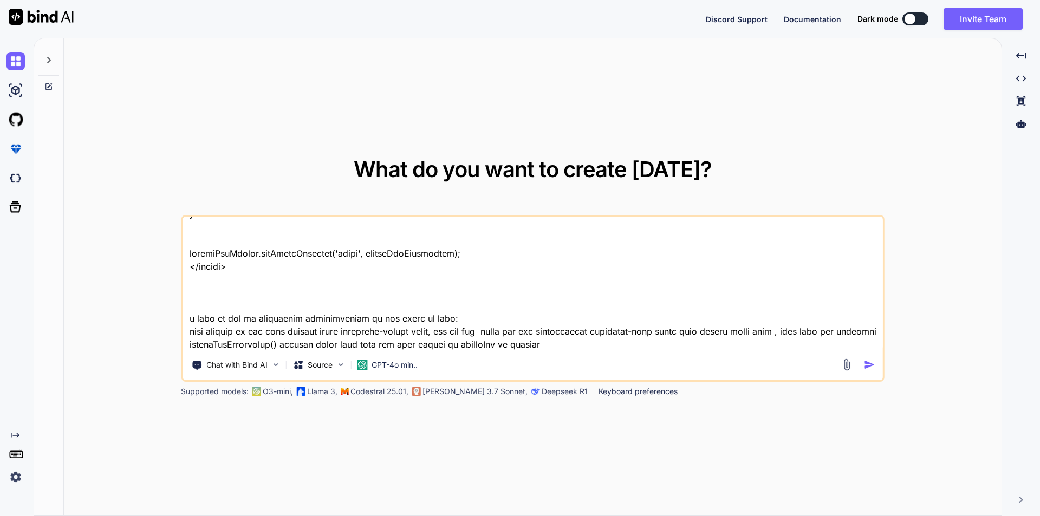
type textarea "x"
type textarea "<i class="fa-solid fa-square-plus fs-1 " id="expandAll" onclick="expandAllAccor…"
type textarea "x"
type textarea "<i class="fa-solid fa-square-plus fs-1 " id="expandAll" onclick="expandAllAccor…"
type textarea "x"
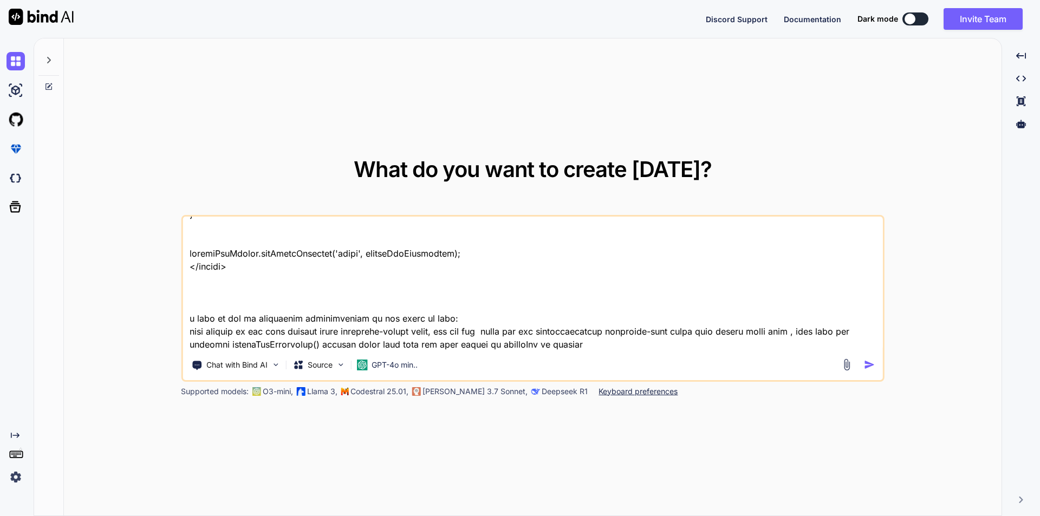
type textarea "<i class="fa-solid fa-square-plus fs-1 " id="expandAll" onclick="expandAllAccor…"
type textarea "x"
type textarea "<i class="fa-solid fa-square-plus fs-1 " id="expandAll" onclick="expandAllAccor…"
type textarea "x"
type textarea "<i class="fa-solid fa-square-plus fs-1 " id="expandAll" onclick="expandAllAccor…"
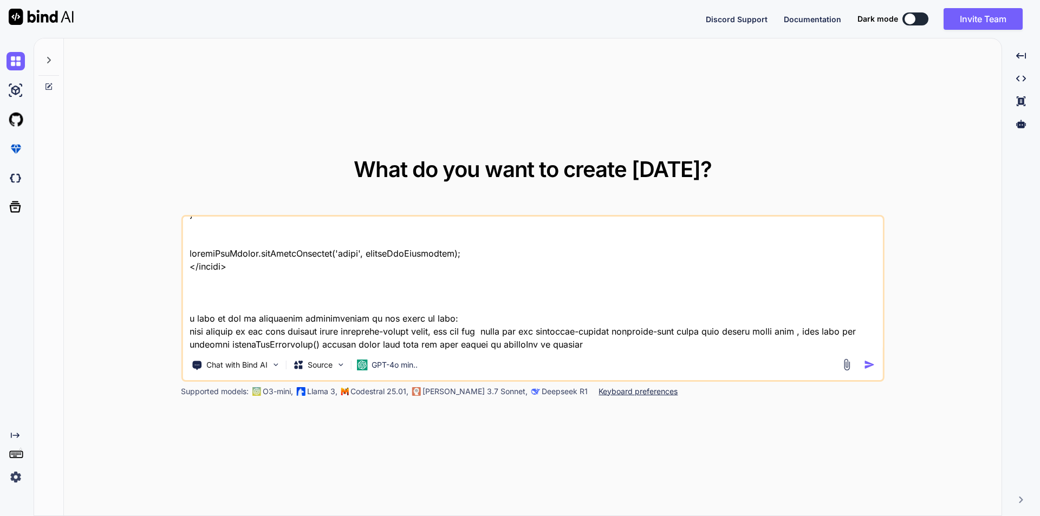
type textarea "x"
type textarea "<i class="fa-solid fa-square-plus fs-1 " id="expandAll" onclick="expandAllAccor…"
type textarea "x"
type textarea "<i class="fa-solid fa-square-plus fs-1 " id="expandAll" onclick="expandAllAccor…"
type textarea "x"
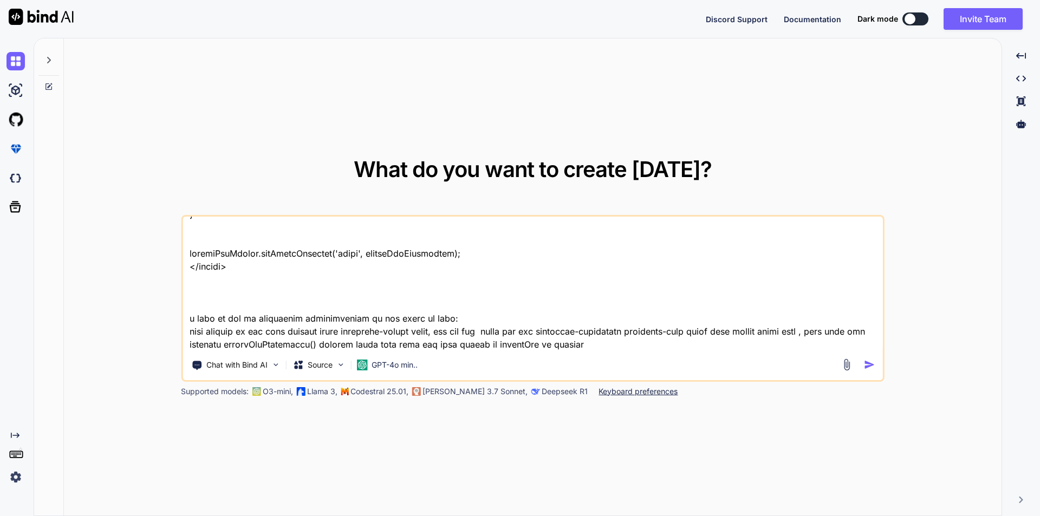
type textarea "<i class="fa-solid fa-square-plus fs-1 " id="expandAll" onclick="expandAllAccor…"
type textarea "x"
type textarea "<i class="fa-solid fa-square-plus fs-1 " id="expandAll" onclick="expandAllAccor…"
type textarea "x"
type textarea "<i class="fa-solid fa-square-plus fs-1 " id="expandAll" onclick="expandAllAccor…"
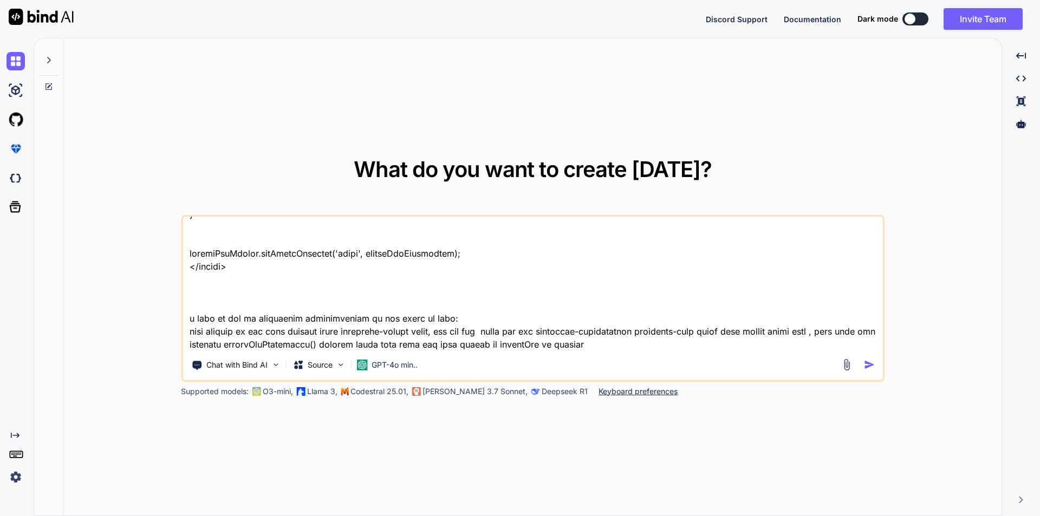
type textarea "x"
type textarea "<i class="fa-solid fa-square-plus fs-1 " id="expandAll" onclick="expandAllAccor…"
type textarea "x"
type textarea "<i class="fa-solid fa-square-plus fs-1 " id="expandAll" onclick="expandAllAccor…"
type textarea "x"
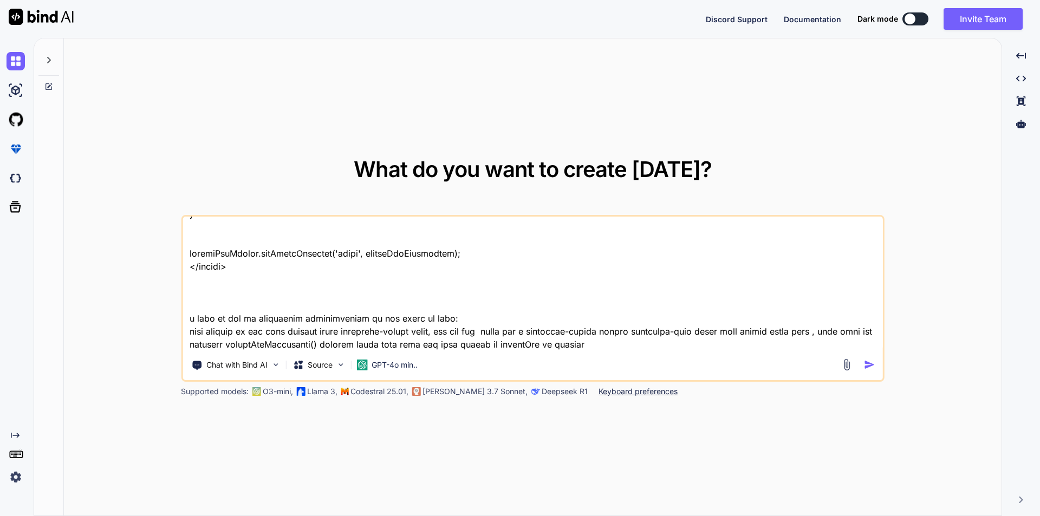
type textarea "<i class="fa-solid fa-square-plus fs-1 " id="expandAll" onclick="expandAllAccor…"
type textarea "x"
type textarea "<i class="fa-solid fa-square-plus fs-1 " id="expandAll" onclick="expandAllAccor…"
type textarea "x"
type textarea "<i class="fa-solid fa-square-plus fs-1 " id="expandAll" onclick="expandAllAccor…"
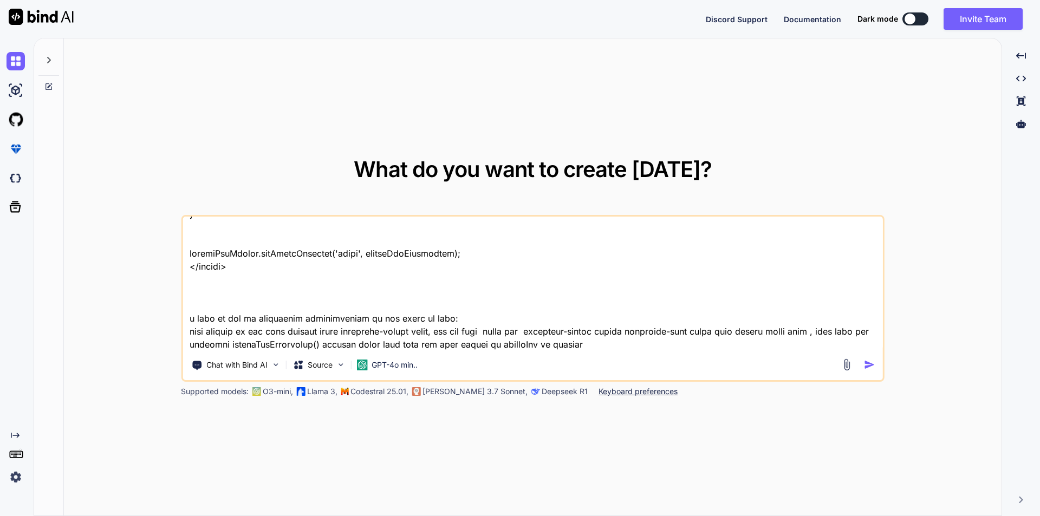
type textarea "x"
type textarea "<i class="fa-solid fa-square-plus fs-1 " id="expandAll" onclick="expandAllAccor…"
type textarea "x"
type textarea "<i class="fa-solid fa-square-plus fs-1 " id="expandAll" onclick="expandAllAccor…"
type textarea "x"
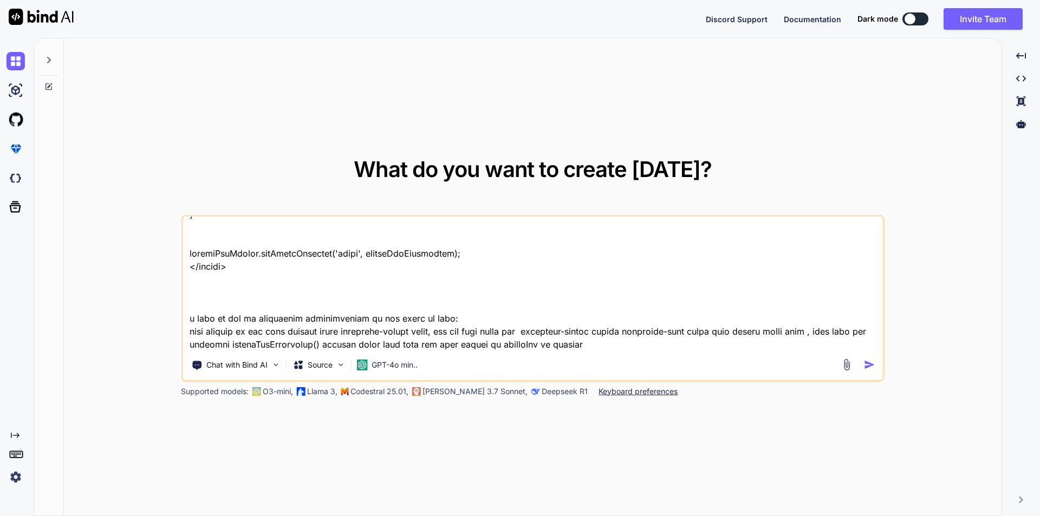
type textarea "<i class="fa-solid fa-square-plus fs-1 " id="expandAll" onclick="expandAllAccor…"
type textarea "x"
type textarea "<i class="fa-solid fa-square-plus fs-1 " id="expandAll" onclick="expandAllAccor…"
type textarea "x"
type textarea "<i class="fa-solid fa-square-plus fs-1 " id="expandAll" onclick="expandAllAccor…"
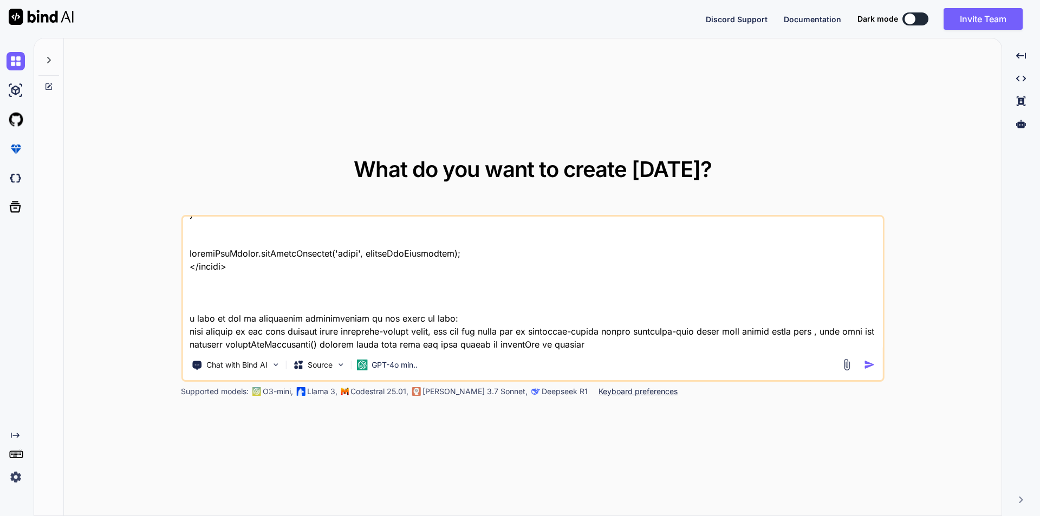
type textarea "x"
type textarea "<i class="fa-solid fa-square-plus fs-1 " id="expandAll" onclick="expandAllAccor…"
type textarea "x"
click at [456, 345] on textarea at bounding box center [533, 284] width 700 height 134
click at [354, 332] on textarea at bounding box center [533, 284] width 700 height 134
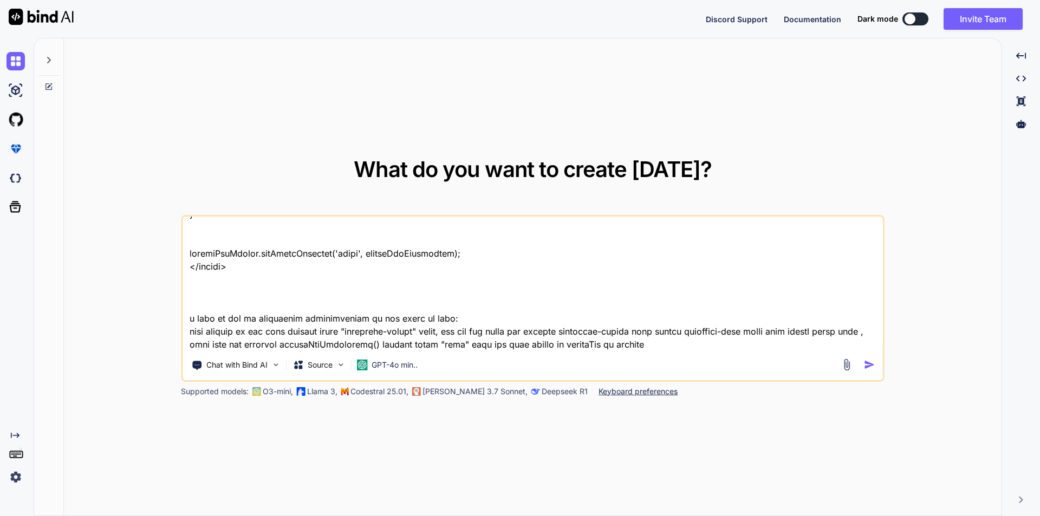
click at [577, 335] on textarea at bounding box center [533, 284] width 700 height 134
click at [712, 333] on textarea at bounding box center [533, 284] width 700 height 134
click at [213, 344] on textarea at bounding box center [533, 284] width 700 height 134
click at [621, 347] on textarea at bounding box center [533, 284] width 700 height 134
click at [716, 346] on textarea at bounding box center [533, 284] width 700 height 134
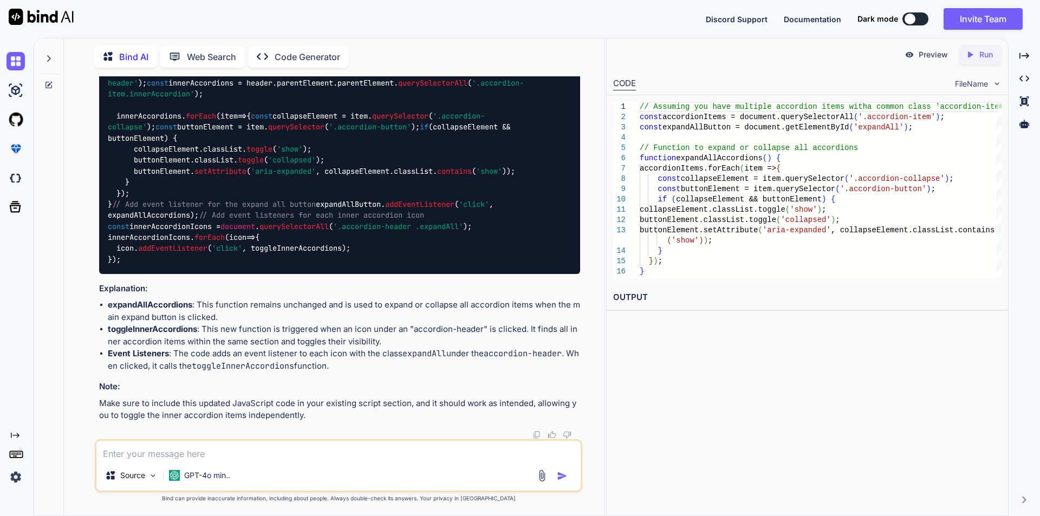
scroll to position [1199, 0]
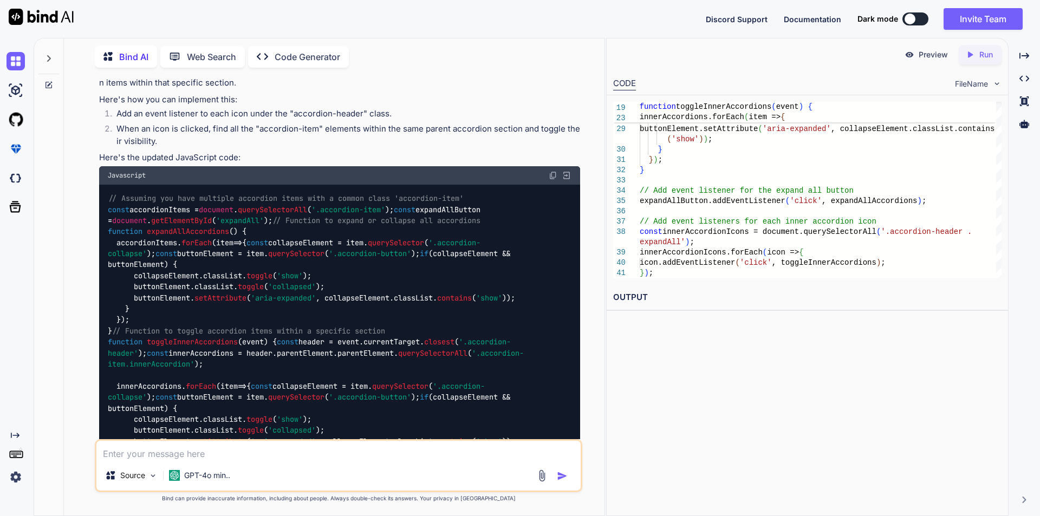
click at [642, 305] on h2 "OUTPUT" at bounding box center [807, 297] width 401 height 25
click at [681, 291] on h2 "OUTPUT" at bounding box center [807, 297] width 401 height 25
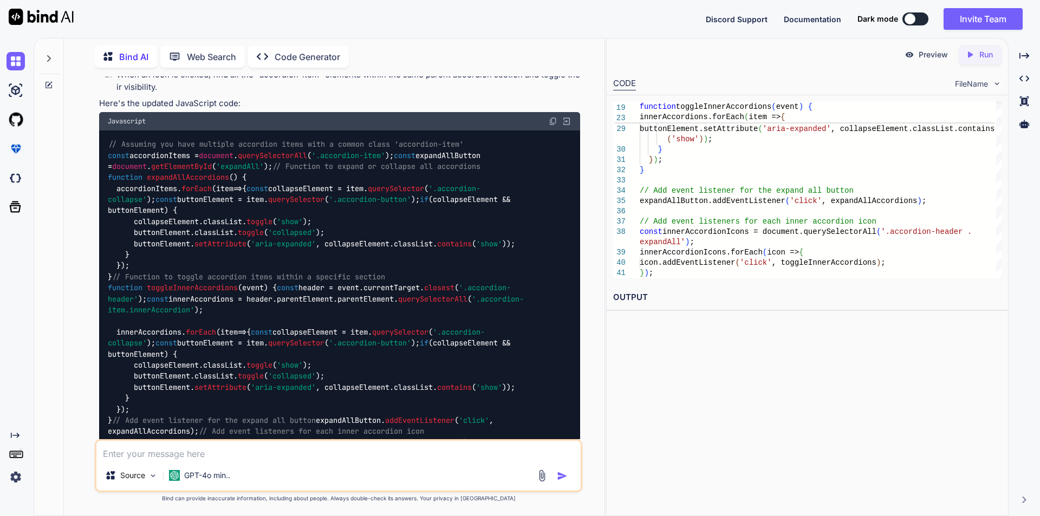
scroll to position [1469, 0]
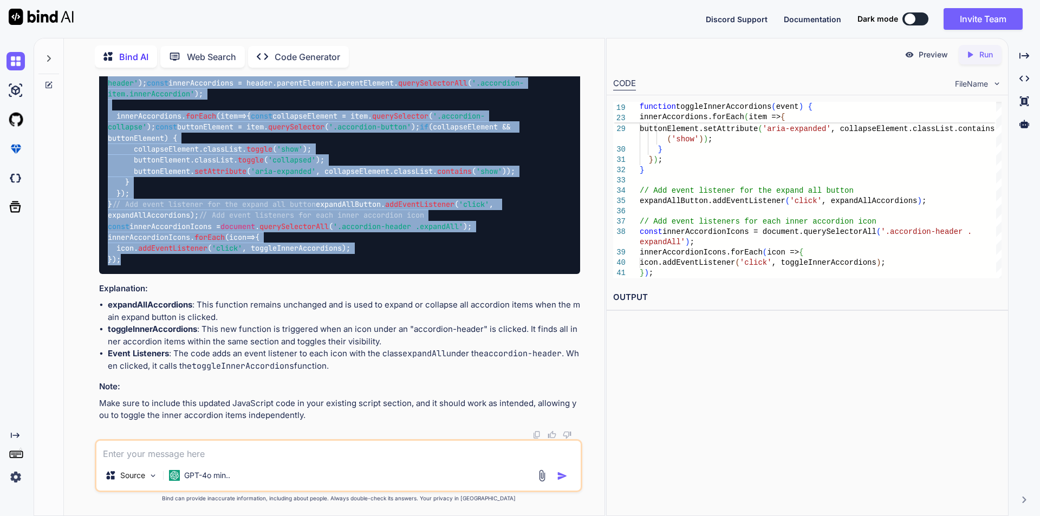
drag, startPoint x: 110, startPoint y: 133, endPoint x: 127, endPoint y: 369, distance: 236.8
click at [127, 274] on div "// Assuming you have multiple accordion items with a common class 'accordion-it…" at bounding box center [339, 94] width 481 height 360
copy code "// Assuming you have multiple accordion items with a common class 'accordion-it…"
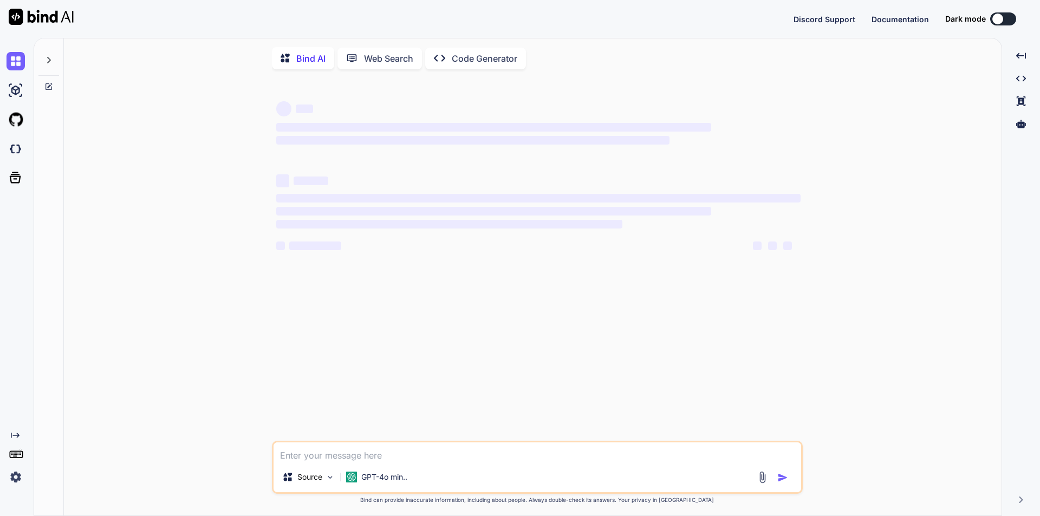
type textarea "x"
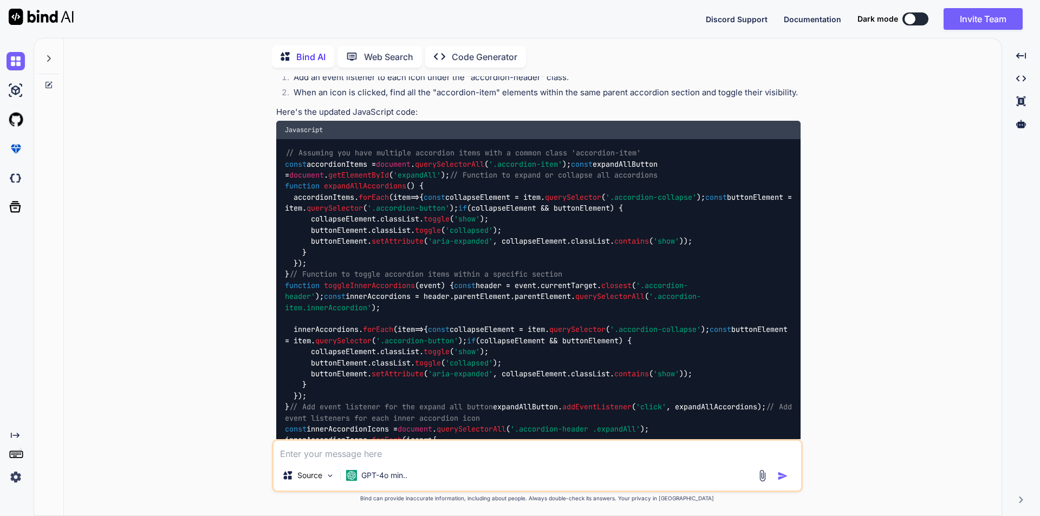
scroll to position [1460, 0]
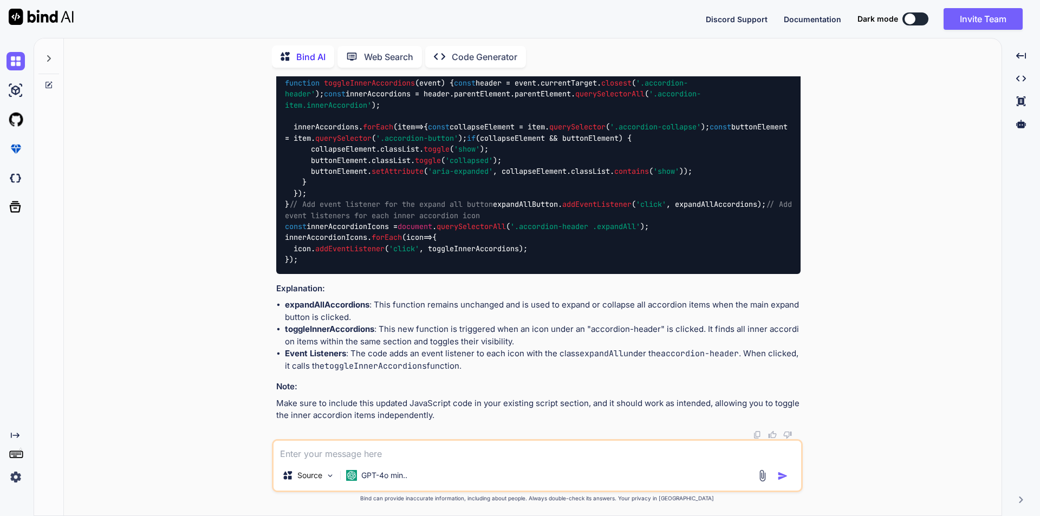
click at [373, 452] on textarea at bounding box center [536, 450] width 527 height 19
type textarea "are there any html changes also?"
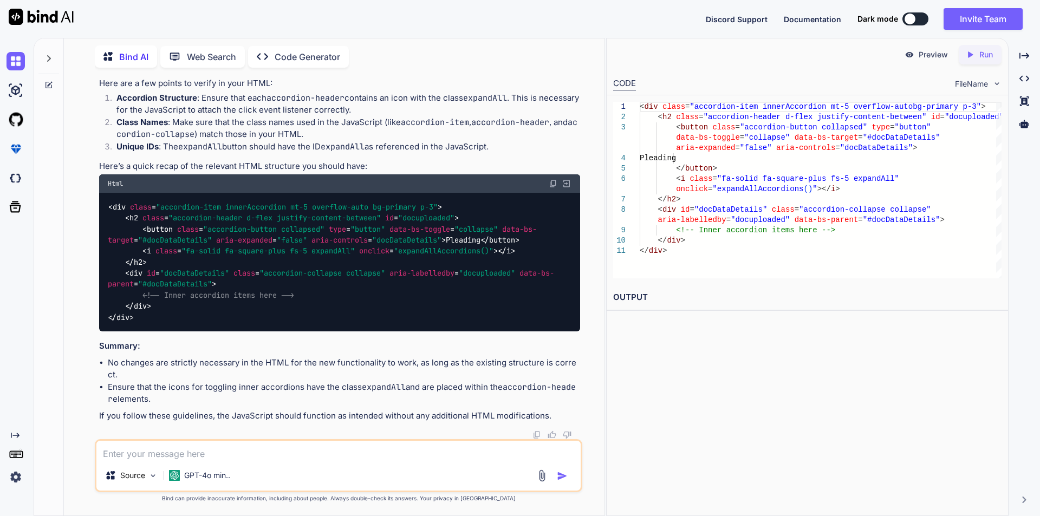
scroll to position [2056, 0]
click at [125, 453] on textarea at bounding box center [338, 450] width 484 height 19
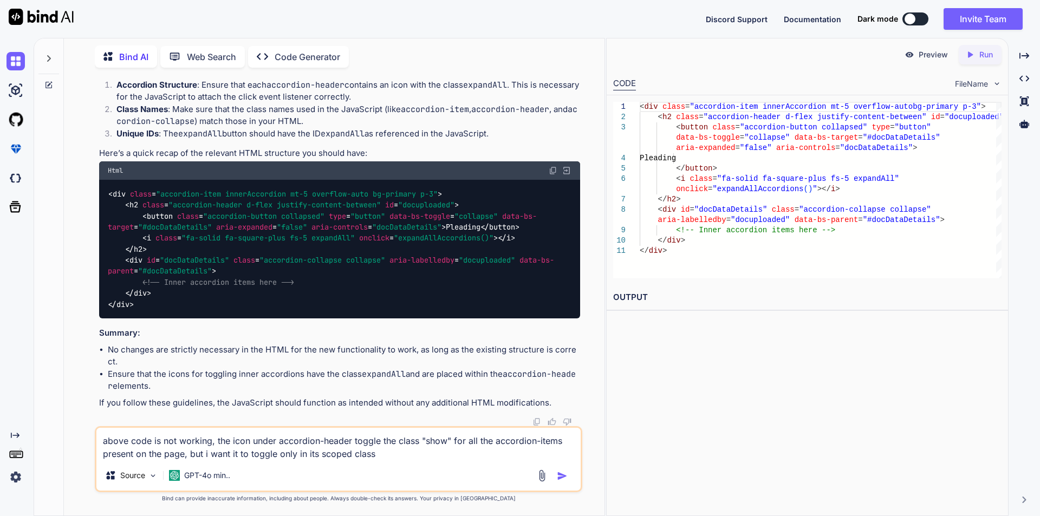
type textarea "above code is not working, the icon under accordion-header toggle the class "sh…"
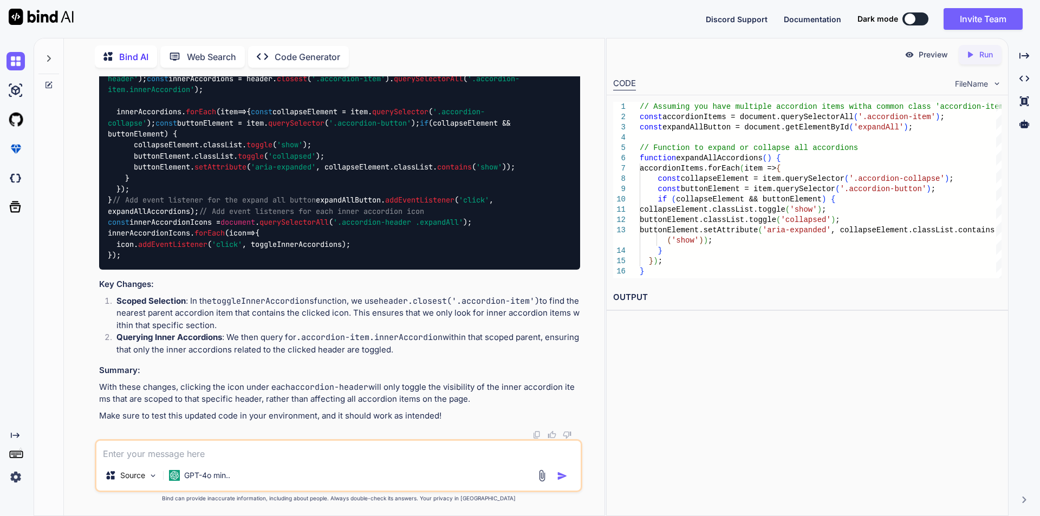
scroll to position [2832, 0]
click at [302, 254] on code "// Assuming you have multiple accordion items with a common class 'accordion-it…" at bounding box center [314, 90] width 412 height 342
click at [312, 264] on div "// Assuming you have multiple accordion items with a common class 'accordion-it…" at bounding box center [339, 90] width 481 height 360
click at [316, 260] on code "// Assuming you have multiple accordion items with a common class 'accordion-it…" at bounding box center [314, 90] width 412 height 342
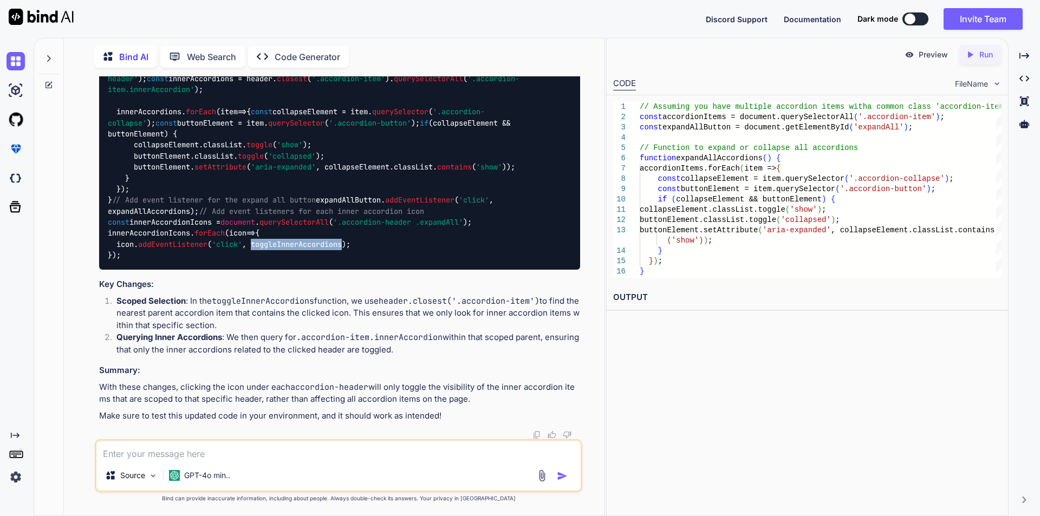
copy code "toggleInnerAccordions"
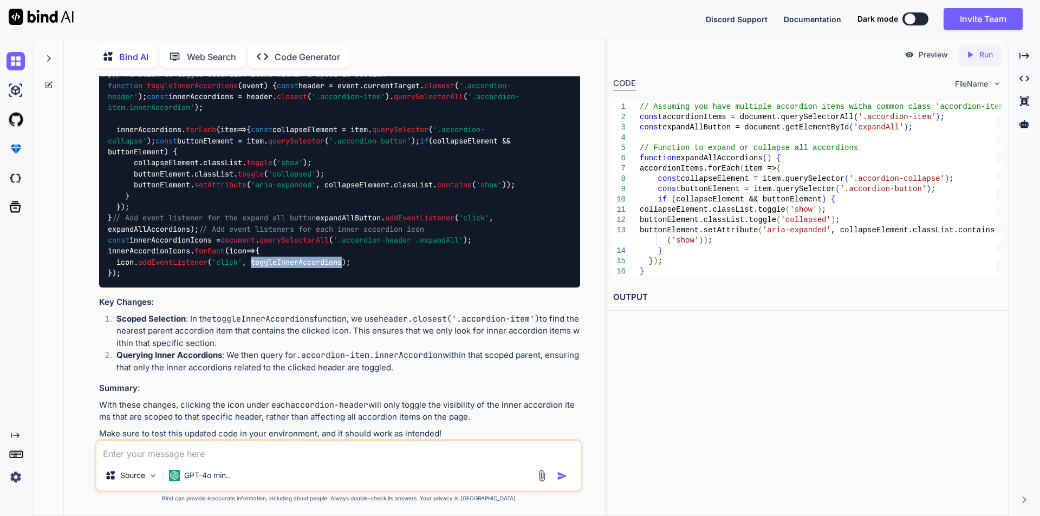
scroll to position [2359, 0]
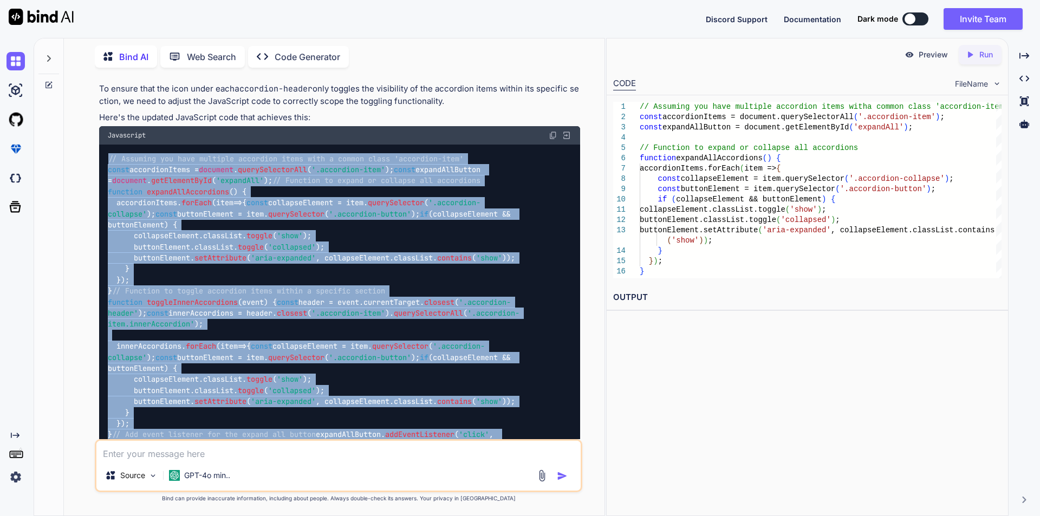
drag, startPoint x: 143, startPoint y: 255, endPoint x: 105, endPoint y: 293, distance: 54.0
click at [105, 293] on div "// Assuming you have multiple accordion items with a common class 'accordion-it…" at bounding box center [339, 325] width 481 height 360
copy code "// Assuming you have multiple accordion items with a common class 'accordion-it…"
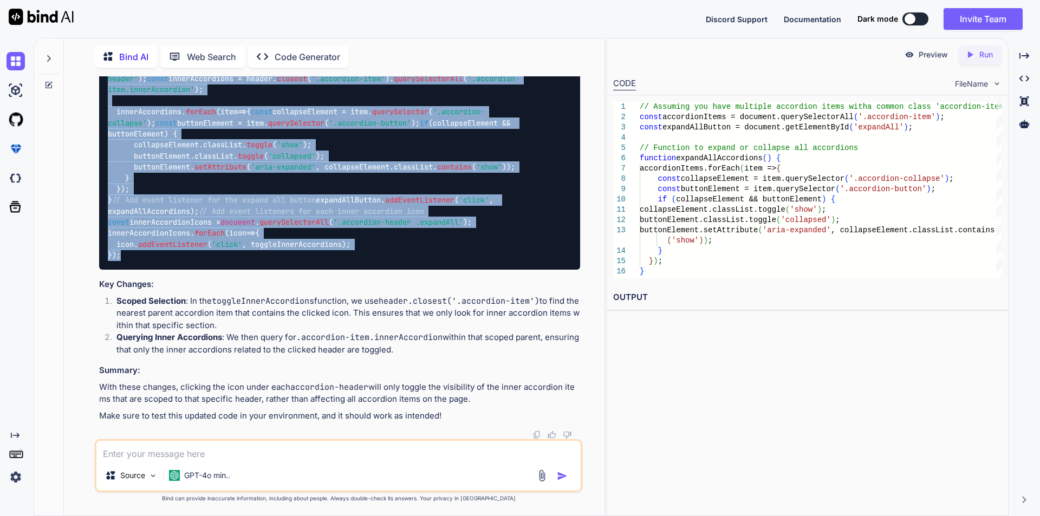
scroll to position [2847, 0]
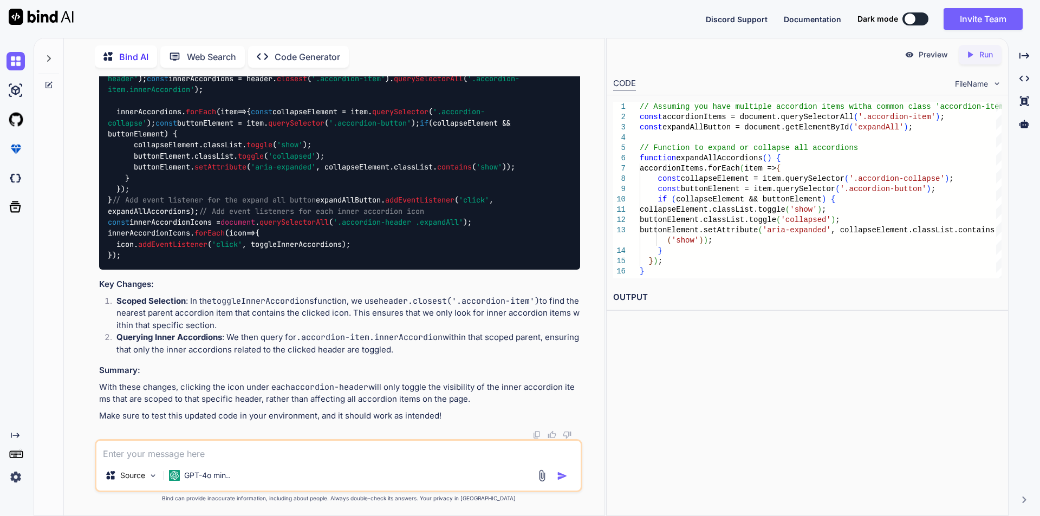
click at [122, 454] on textarea at bounding box center [338, 450] width 484 height 19
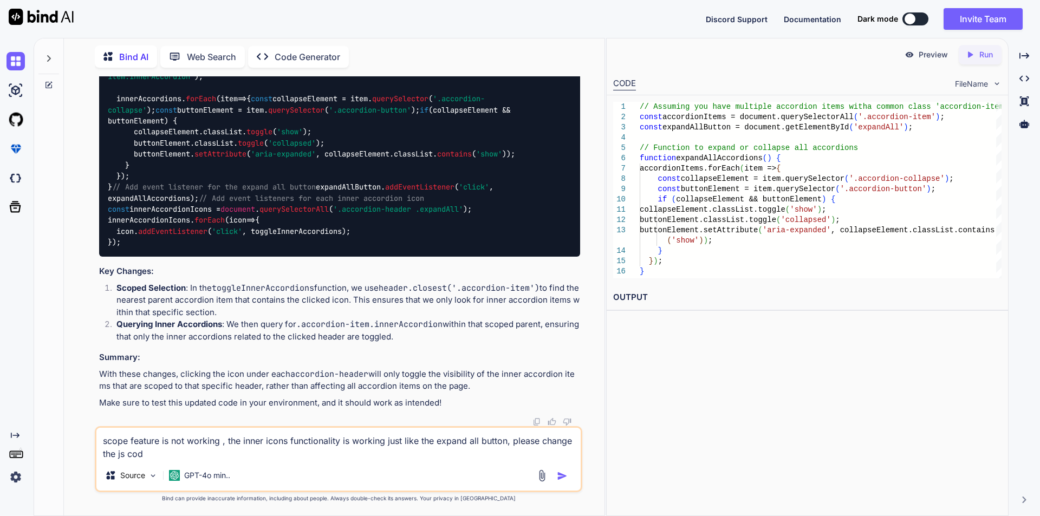
type textarea "scope feature is not working , the inner icons functionality is working just li…"
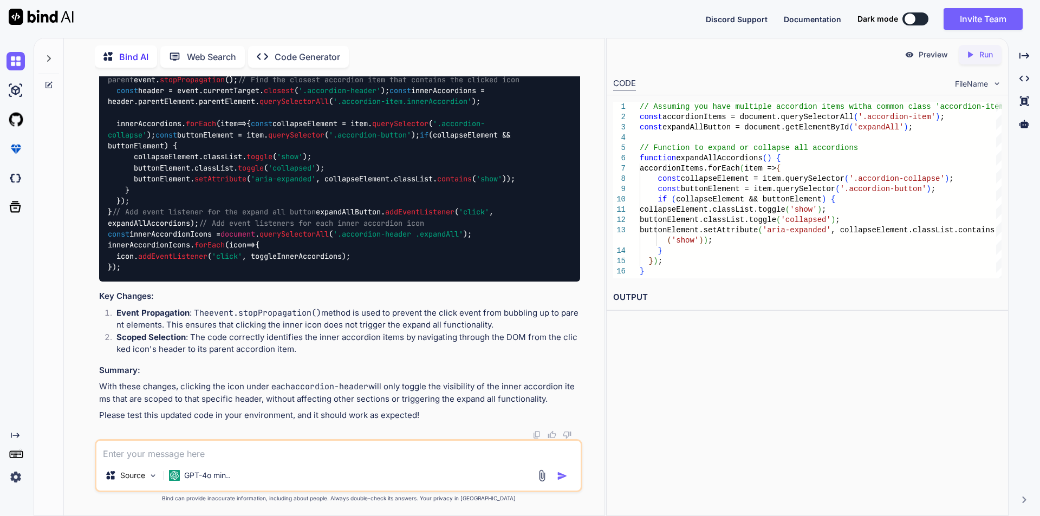
scroll to position [3123, 0]
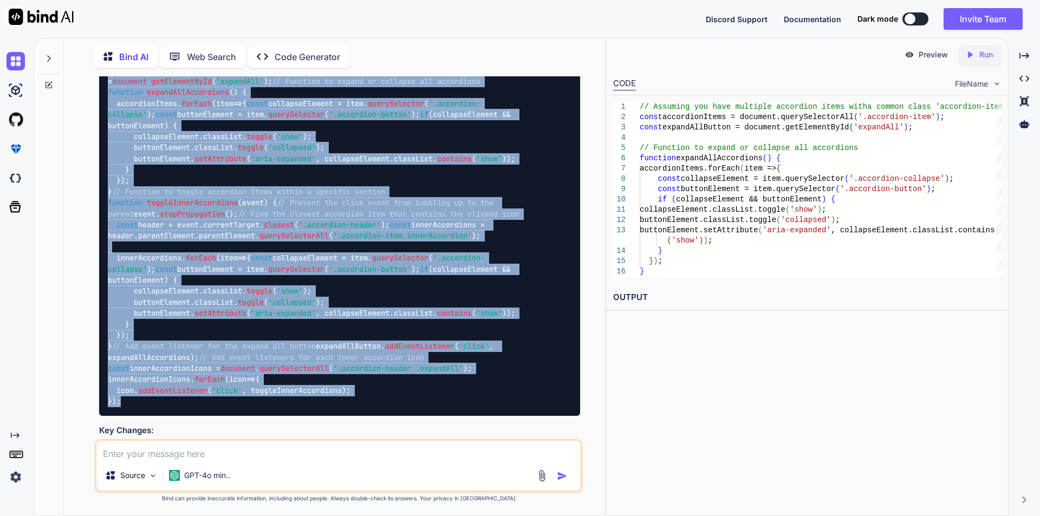
drag, startPoint x: 129, startPoint y: 271, endPoint x: 105, endPoint y: 309, distance: 45.8
click at [105, 309] on div "// Assuming you have multiple accordion items with a common class 'accordion-it…" at bounding box center [339, 230] width 481 height 371
copy code "// Assuming you have multiple accordion items with a common class 'accordion-it…"
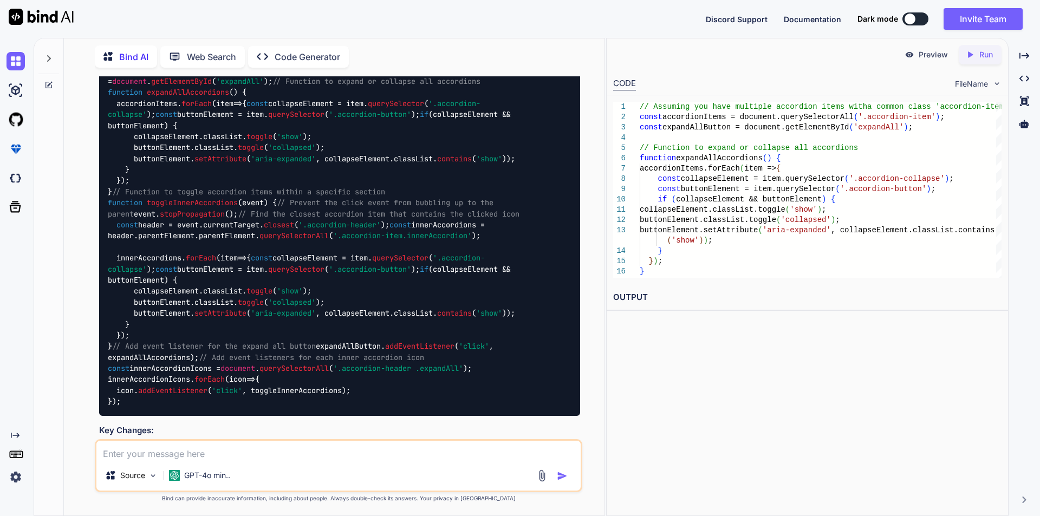
click at [198, 444] on textarea at bounding box center [338, 450] width 484 height 19
click at [197, 457] on textarea at bounding box center [338, 450] width 484 height 19
type textarea "t"
type textarea "when i add this above code, the click event is not working for the inner icobs"
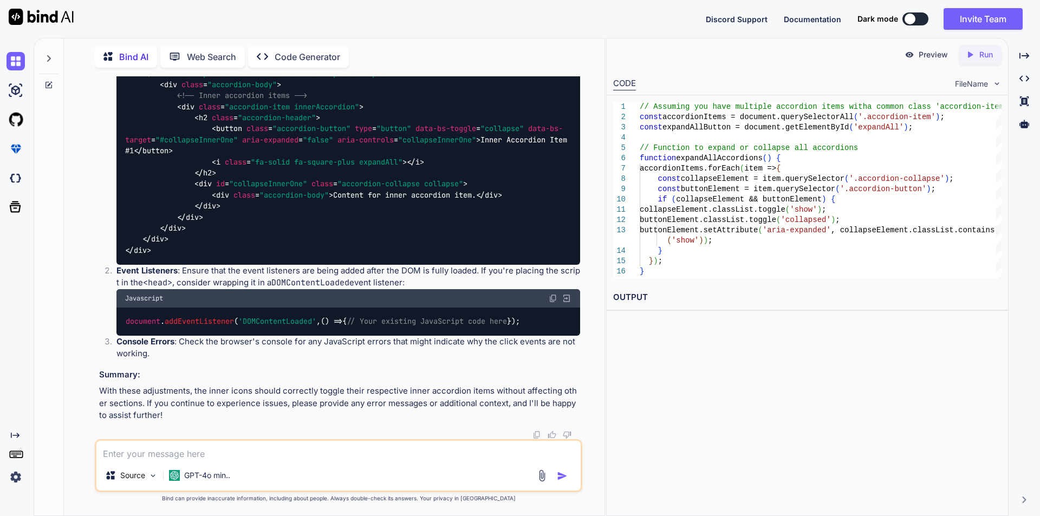
scroll to position [4752, 0]
click at [234, 134] on span "button" at bounding box center [229, 129] width 26 height 10
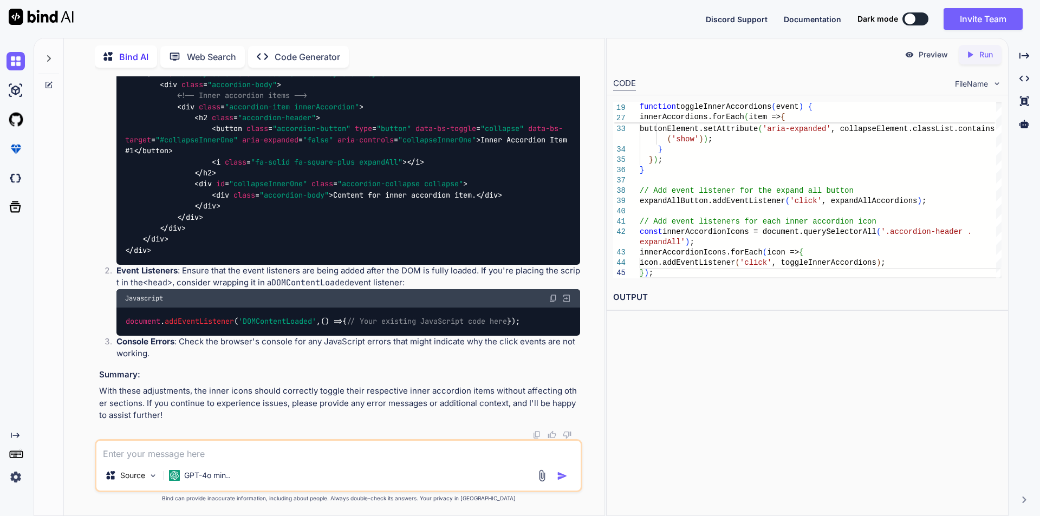
click at [857, 450] on div "Preview Created with Pixso. Run CODE FileName 30 31 32 33 34 35 36 37 38 39 40 …" at bounding box center [807, 277] width 402 height 478
